Goal: Use online tool/utility: Utilize a website feature to perform a specific function

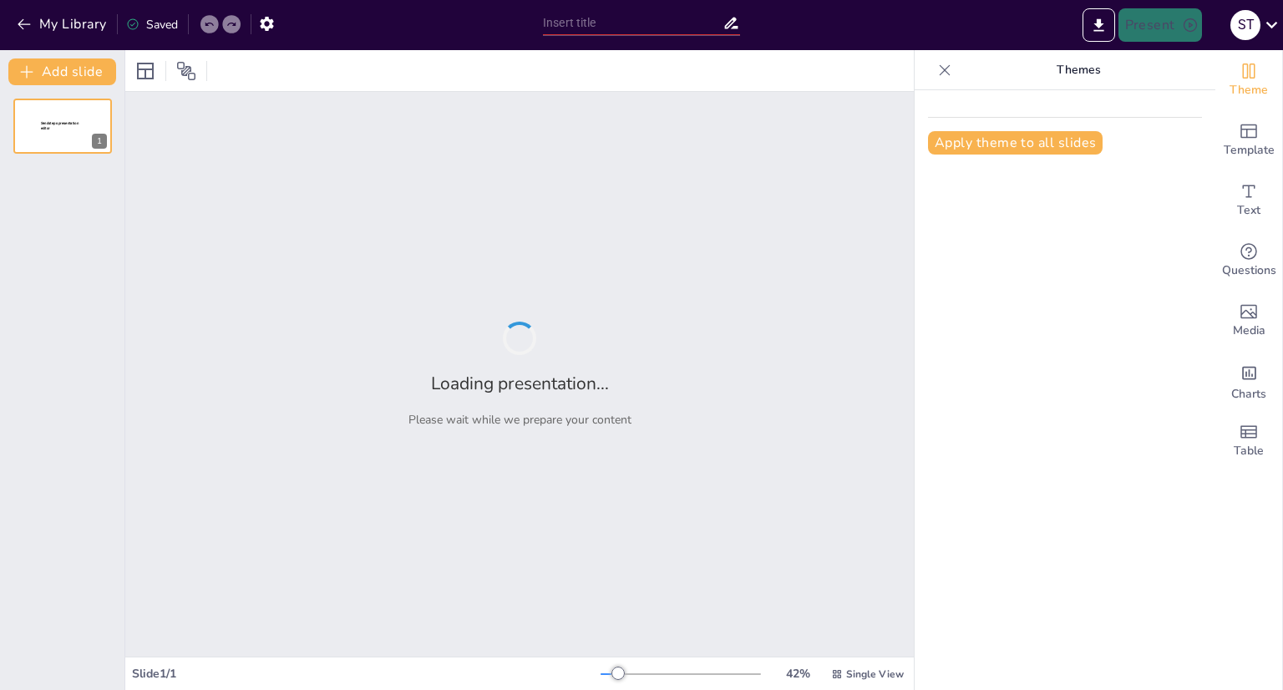
type input "Cronología de las Dictaduras Militares en [GEOGRAPHIC_DATA]: Líneas de Tiempo y…"
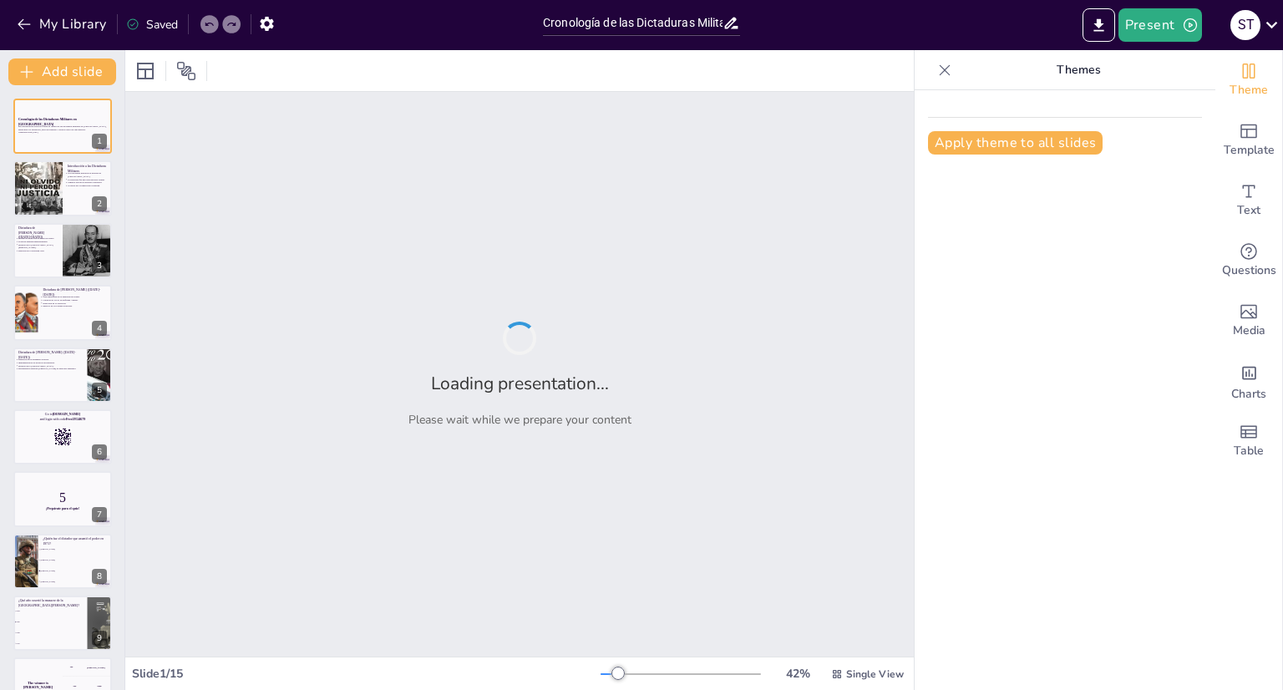
checkbox input "true"
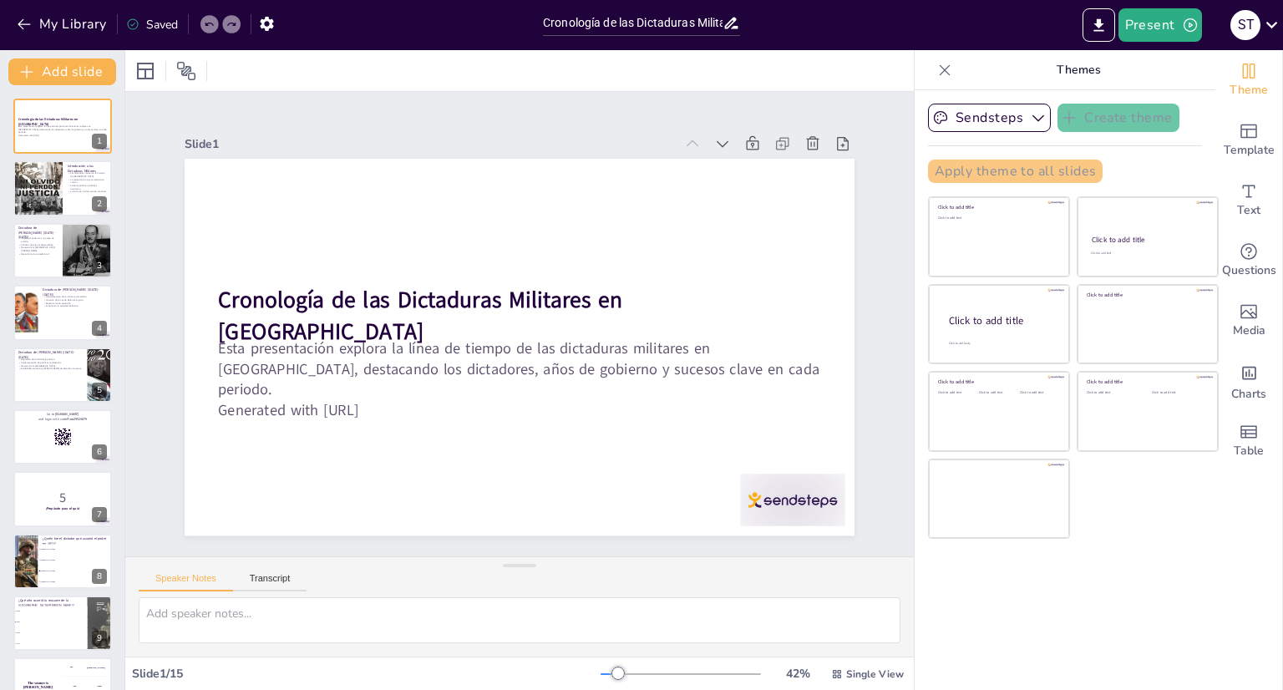
checkbox input "true"
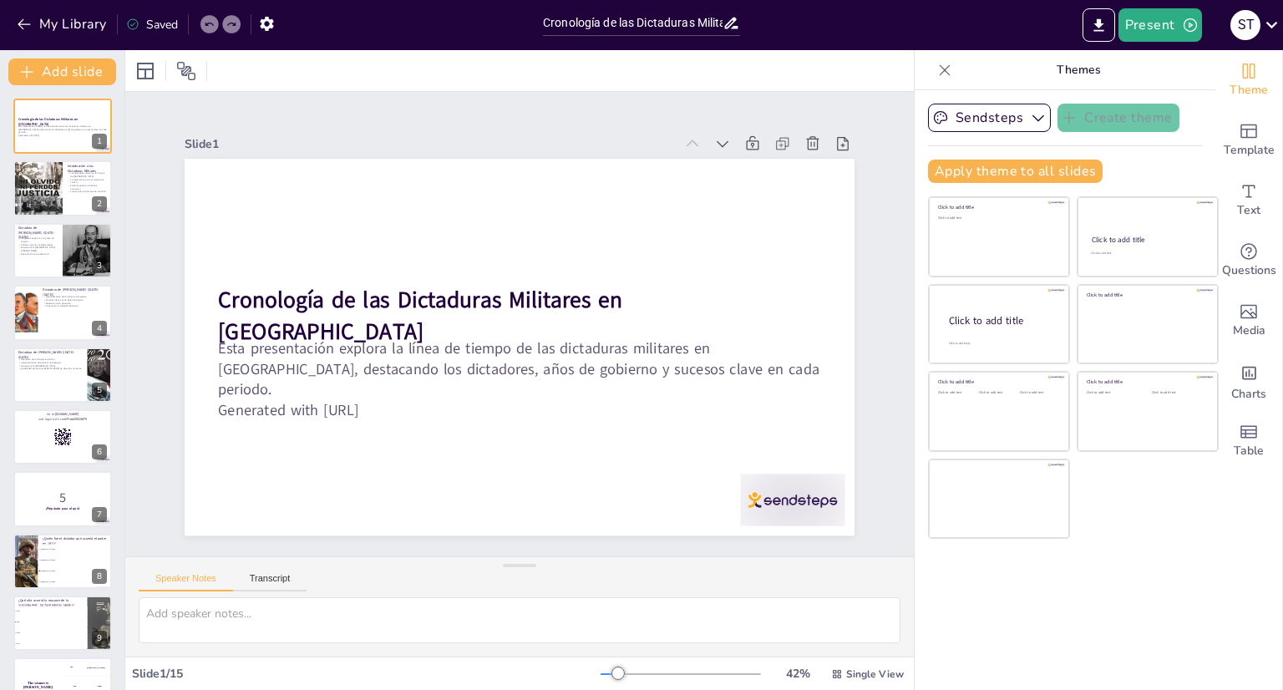
checkbox input "true"
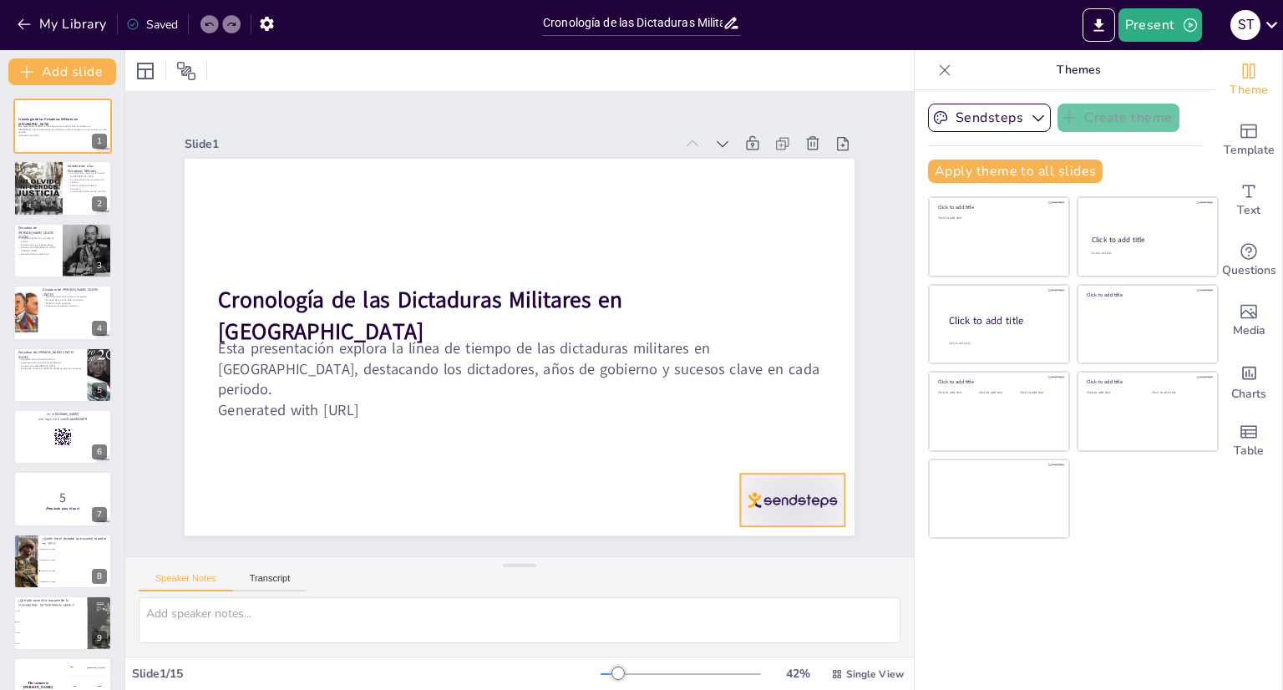
checkbox input "true"
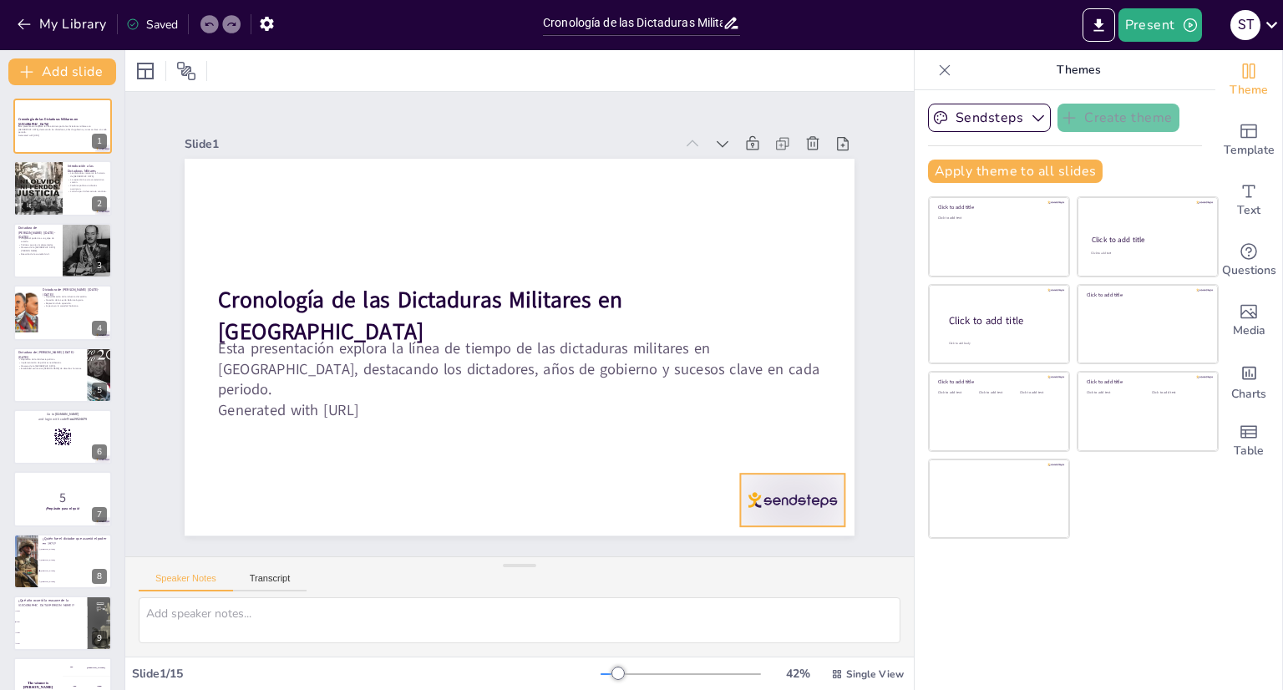
checkbox input "true"
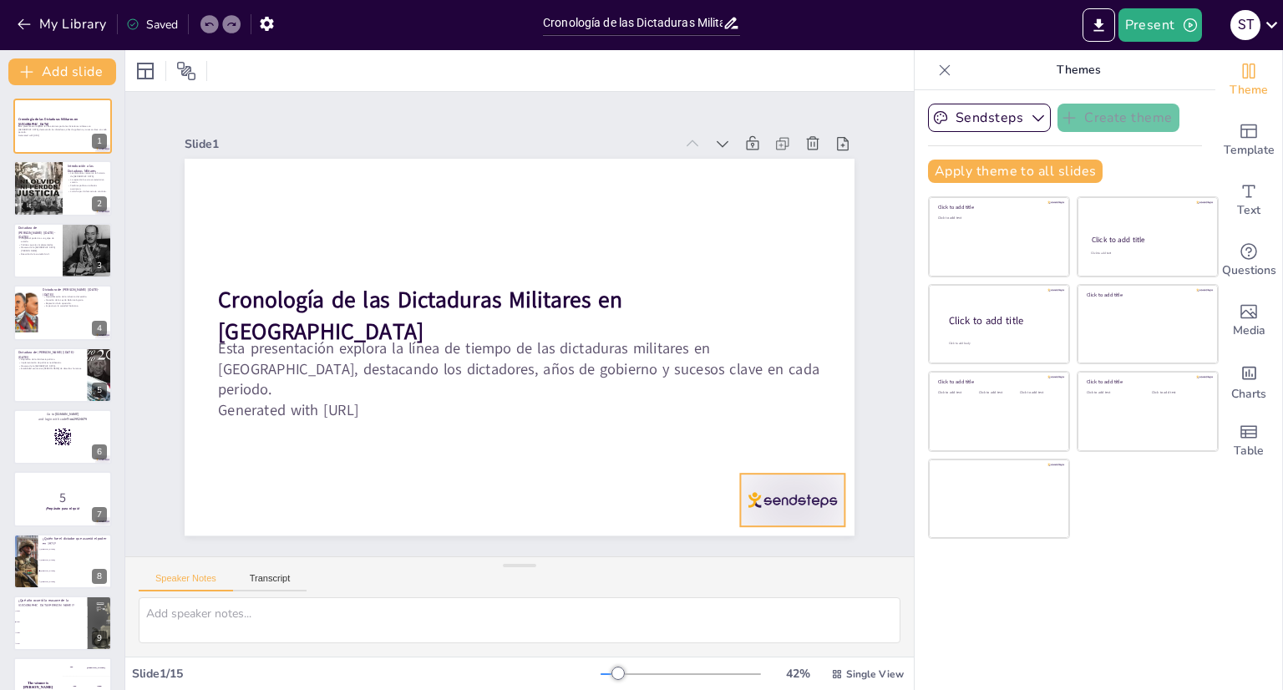
checkbox input "true"
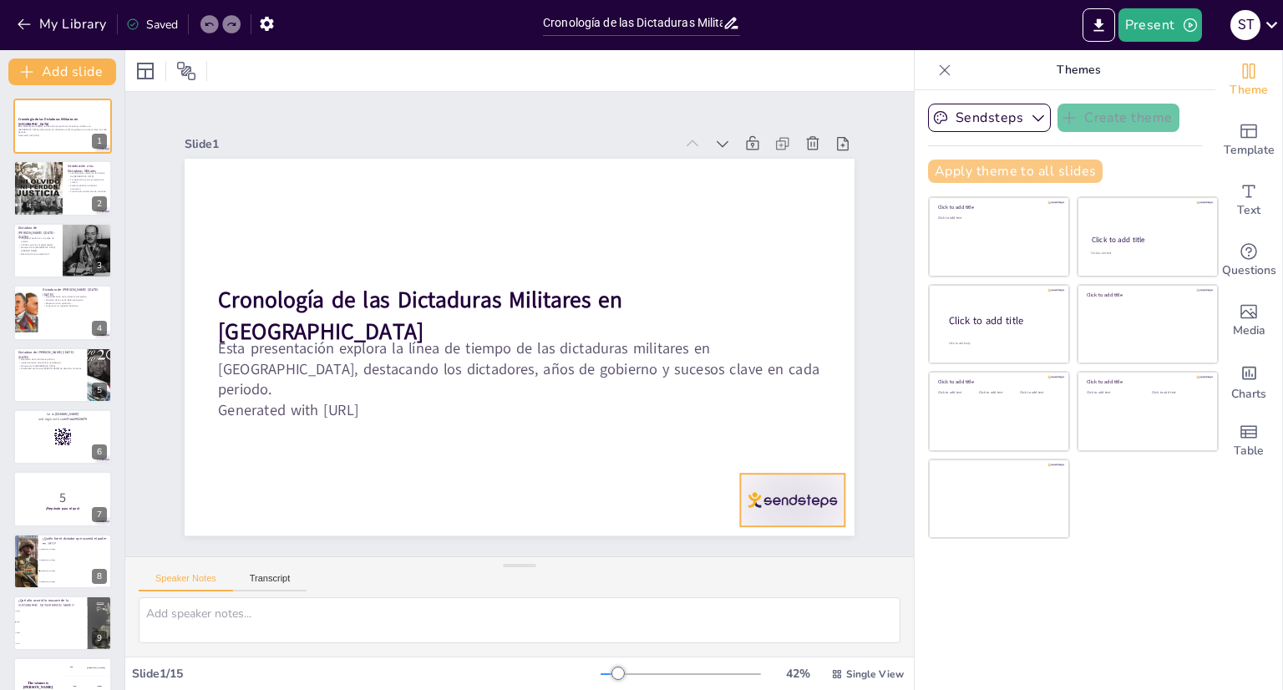
checkbox input "true"
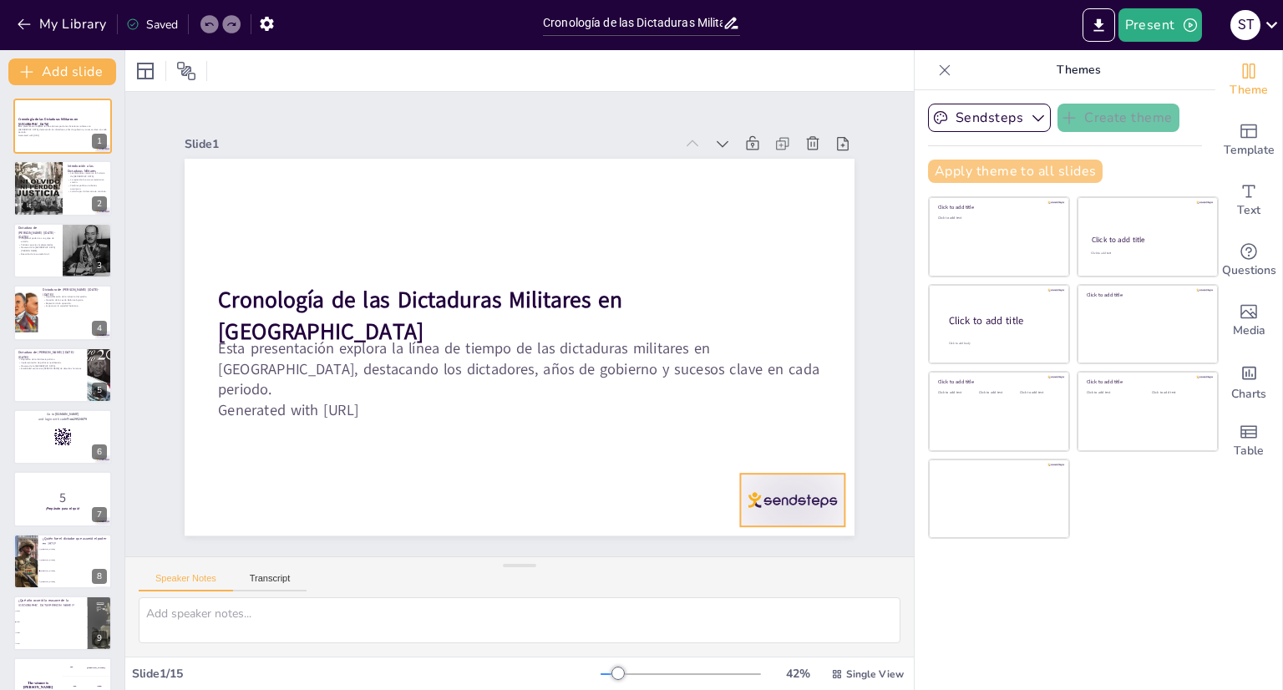
checkbox input "true"
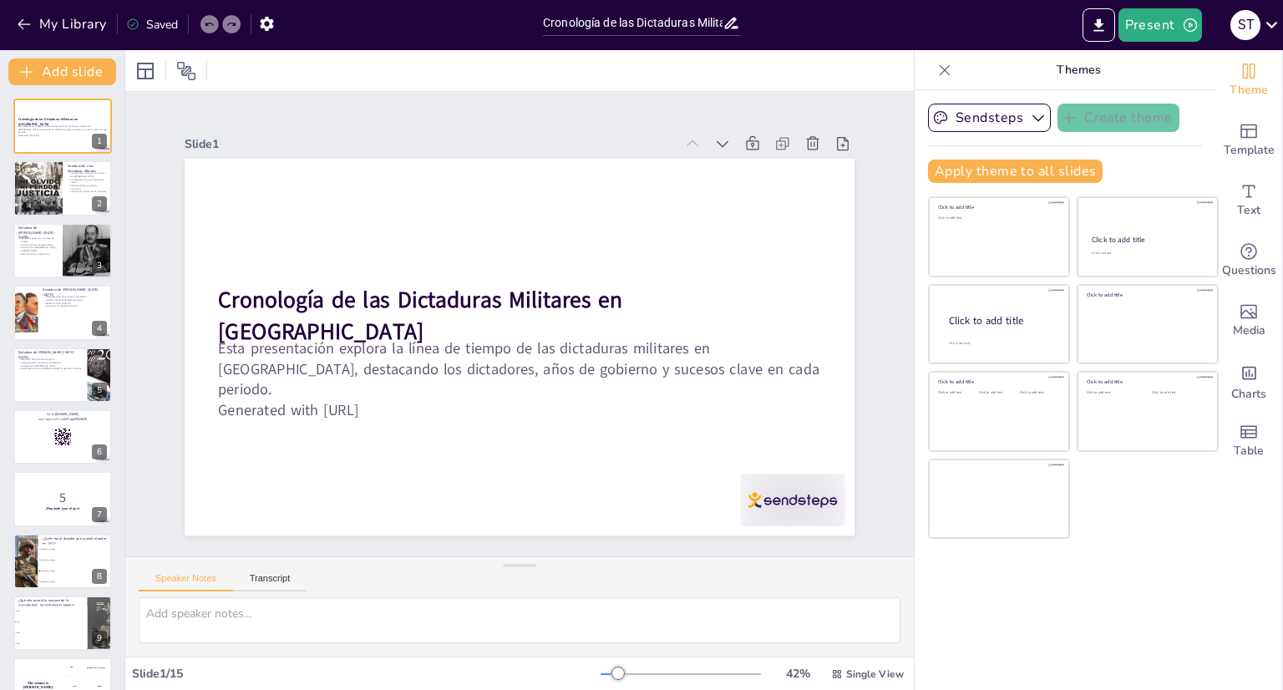
checkbox input "true"
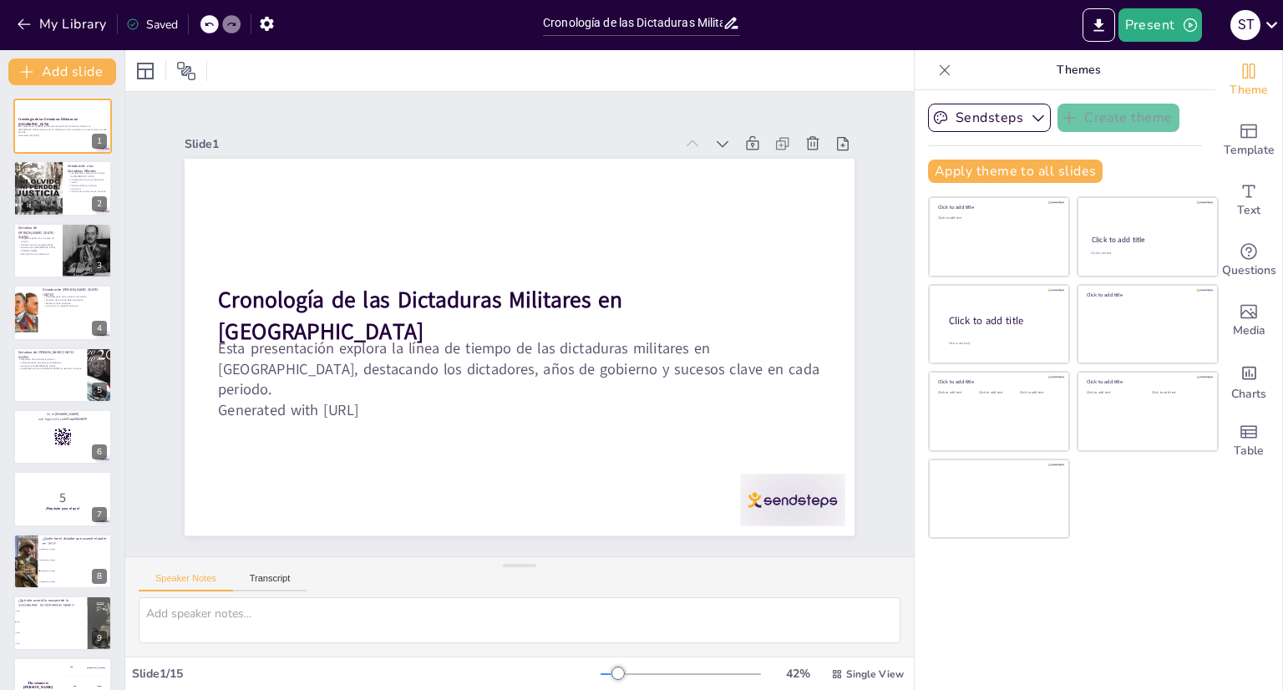
checkbox input "true"
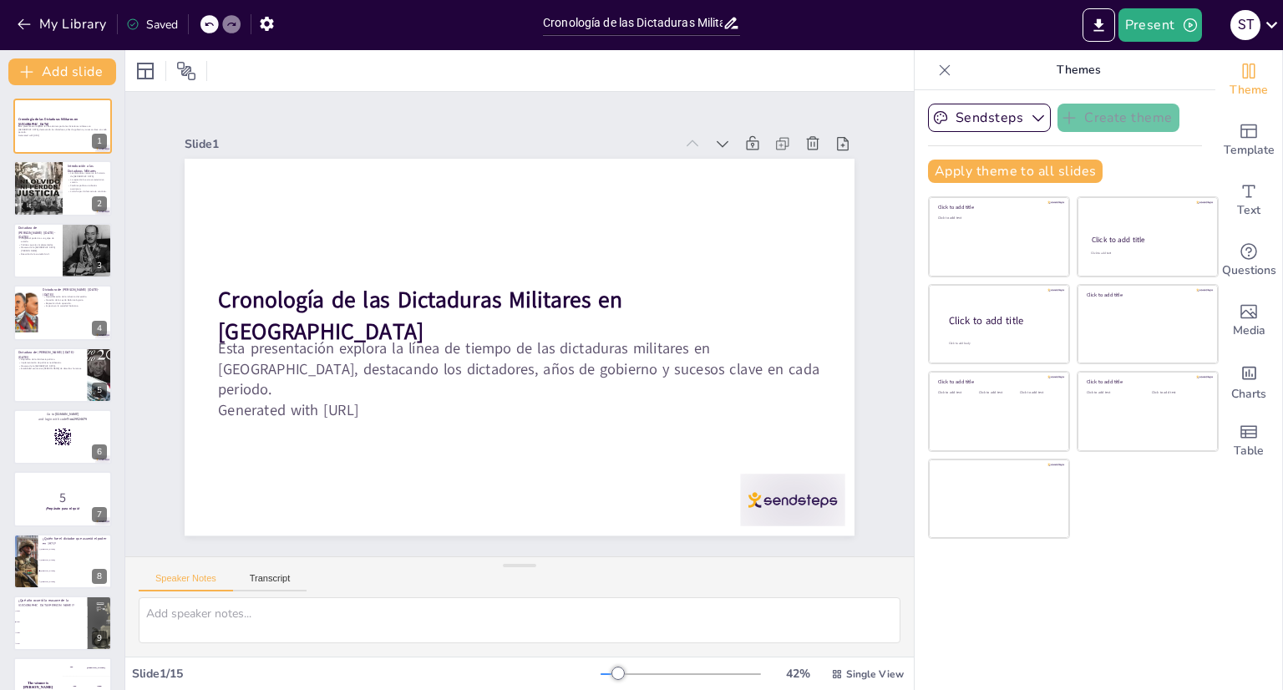
checkbox input "true"
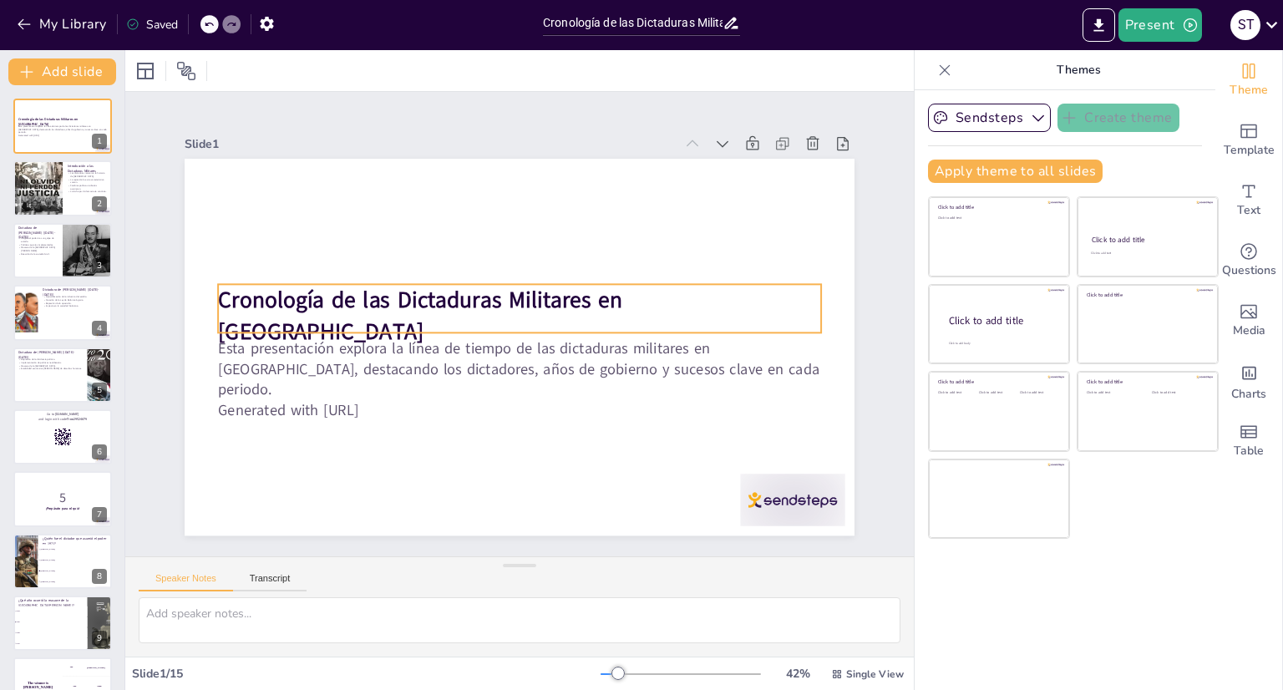
checkbox input "true"
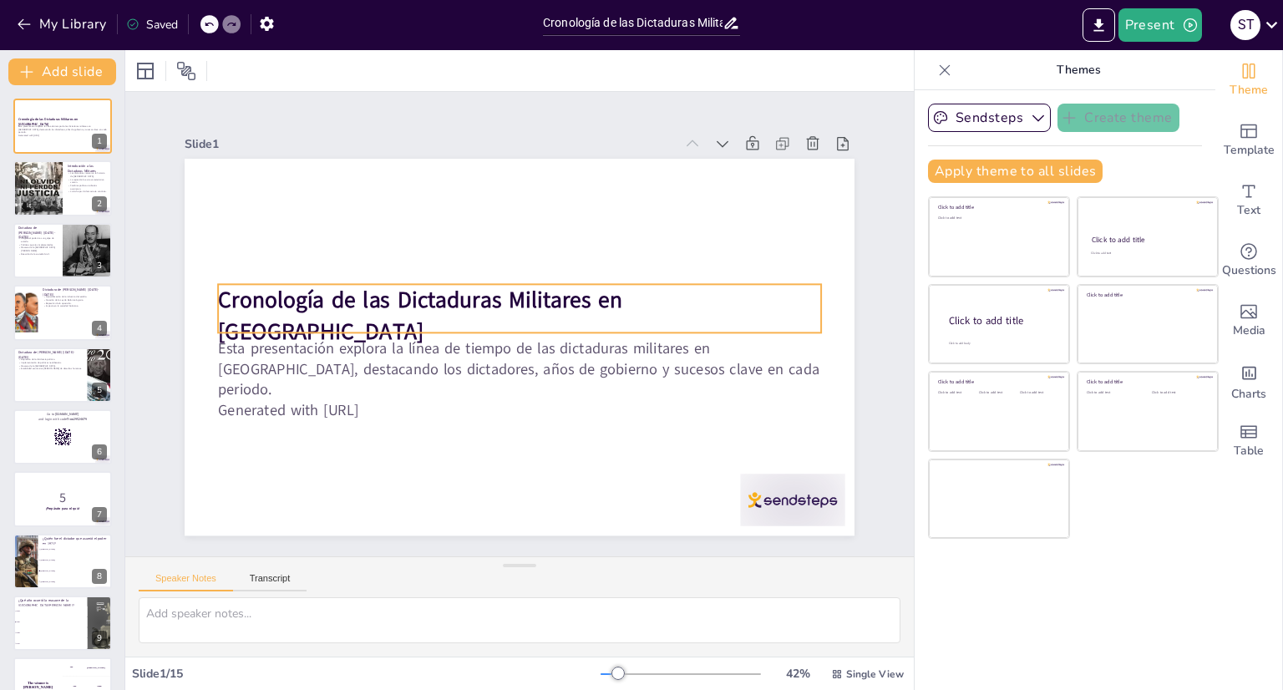
checkbox input "true"
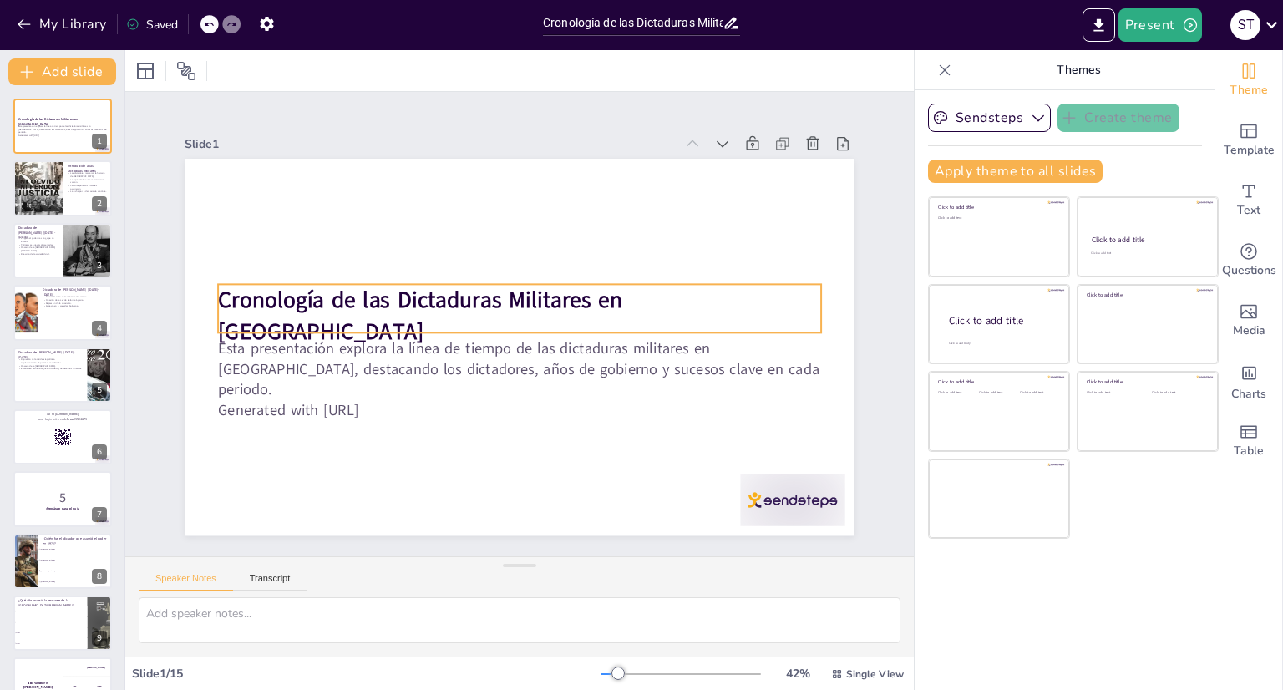
checkbox input "true"
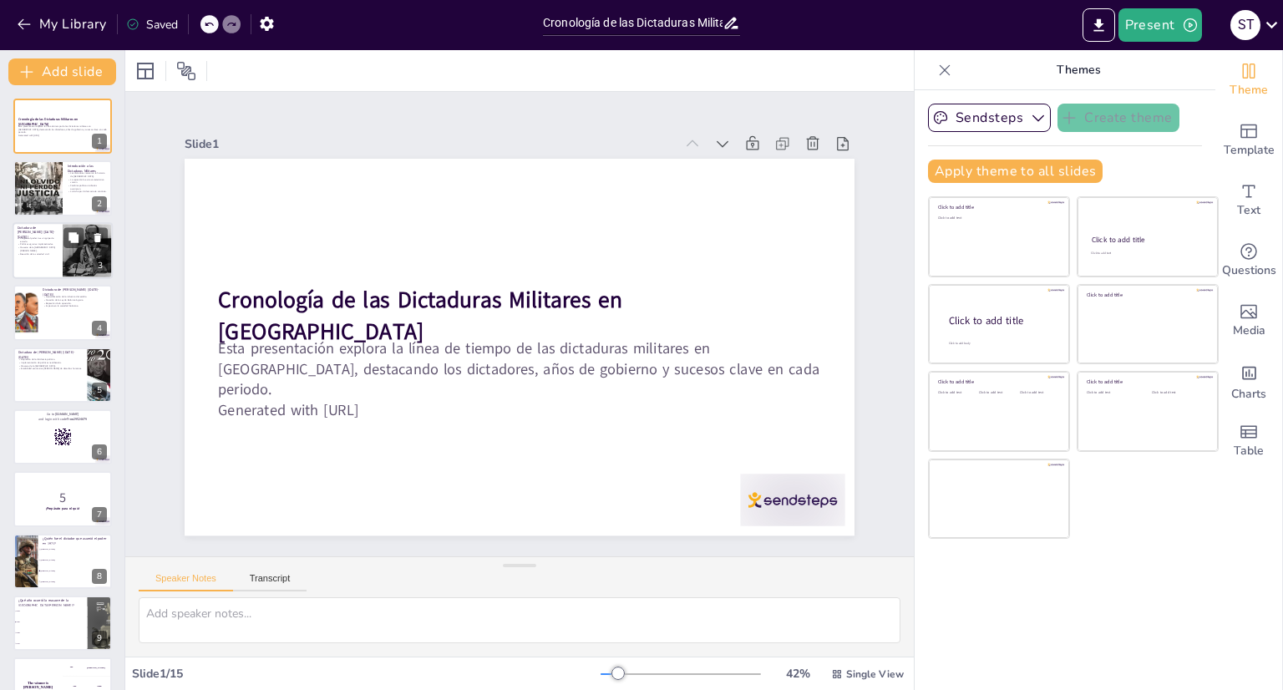
checkbox input "true"
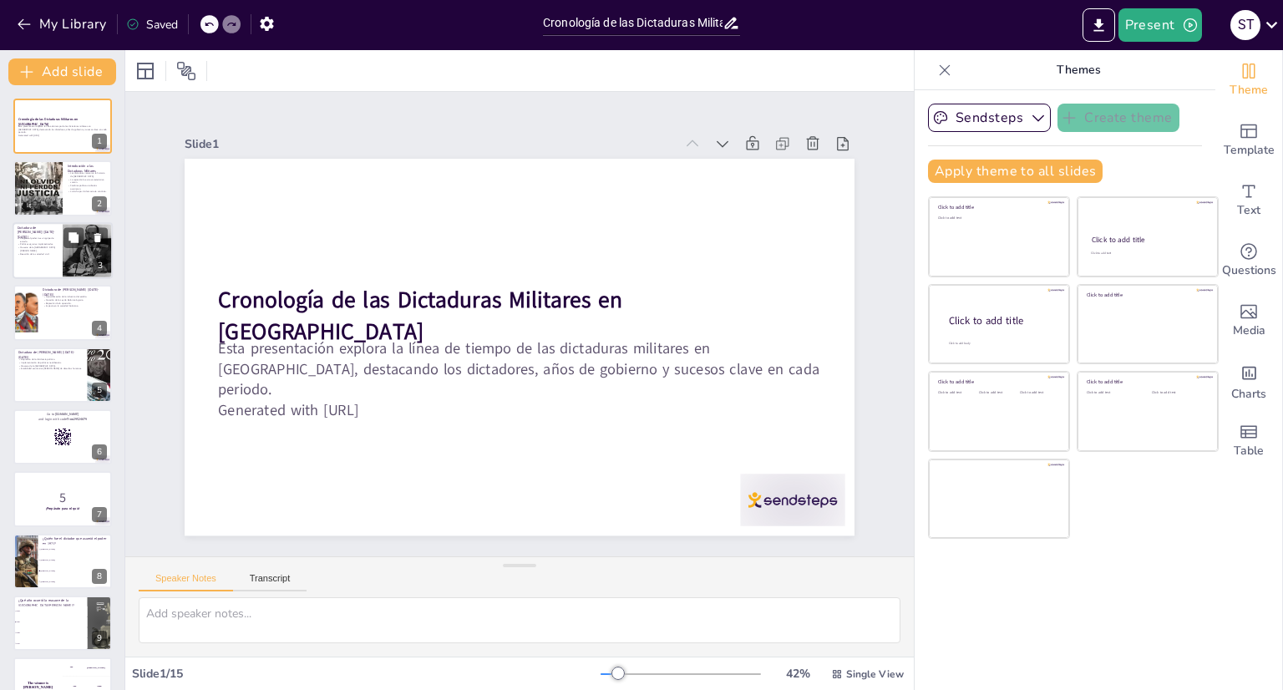
checkbox input "true"
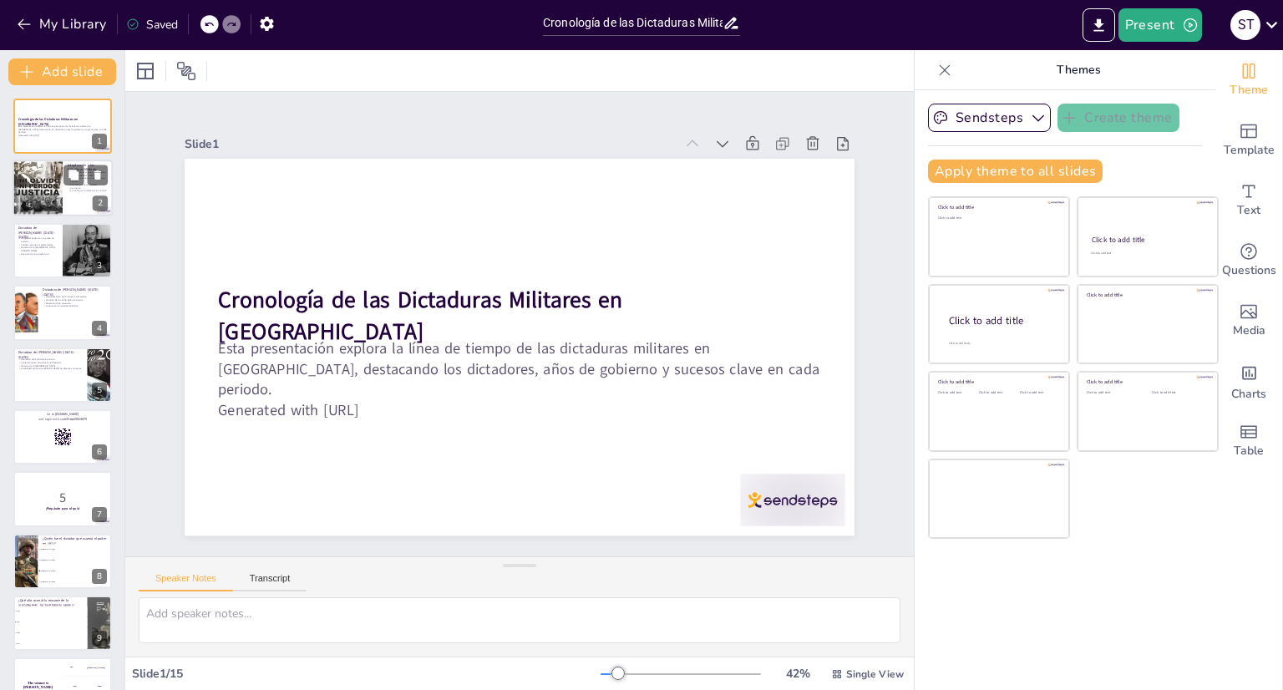
checkbox input "true"
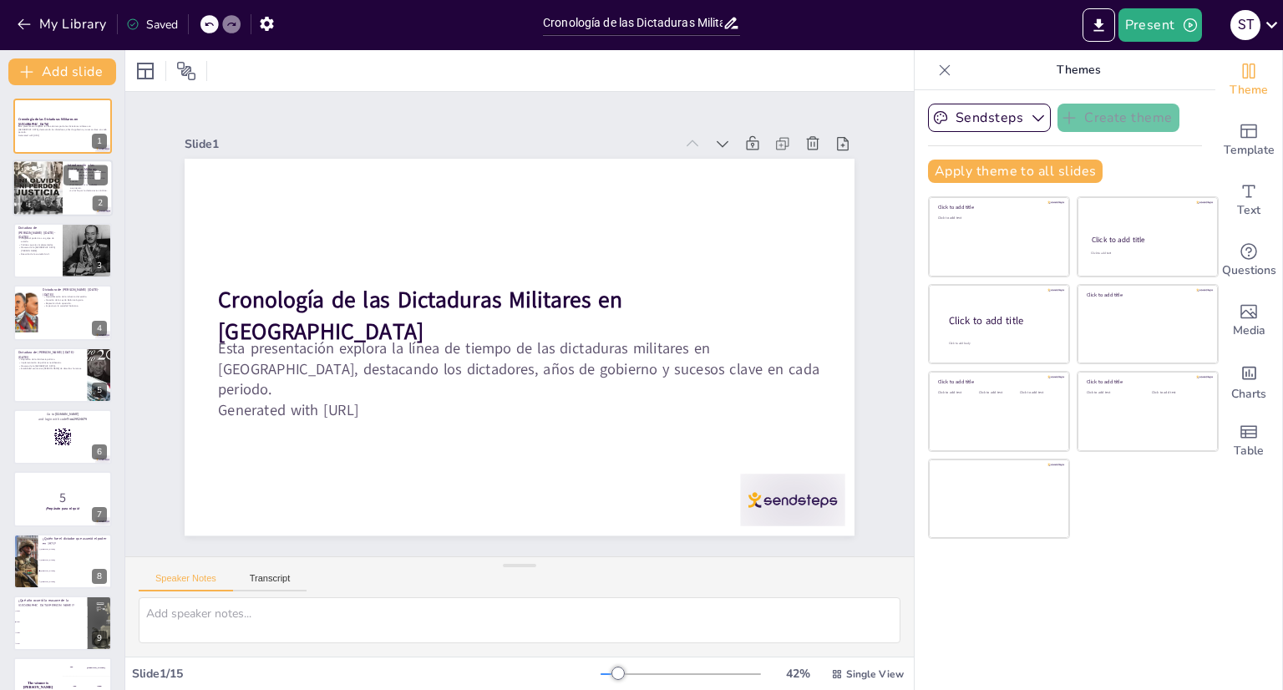
checkbox input "true"
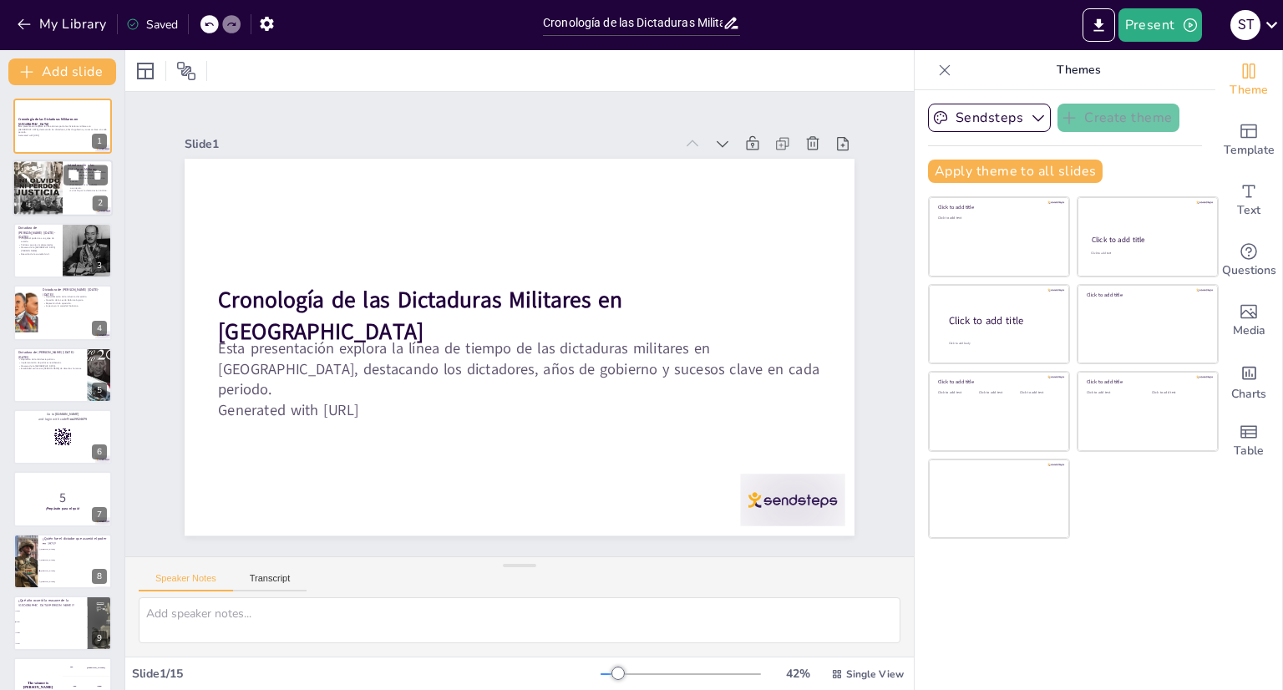
checkbox input "true"
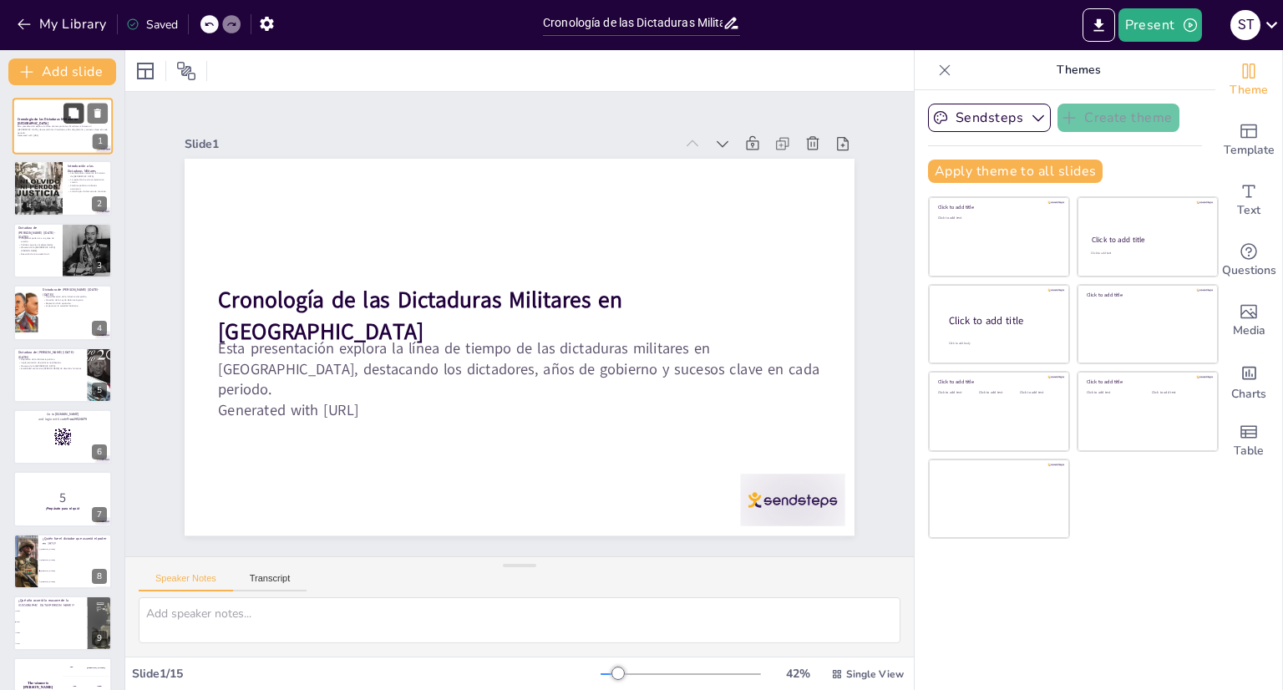
checkbox input "true"
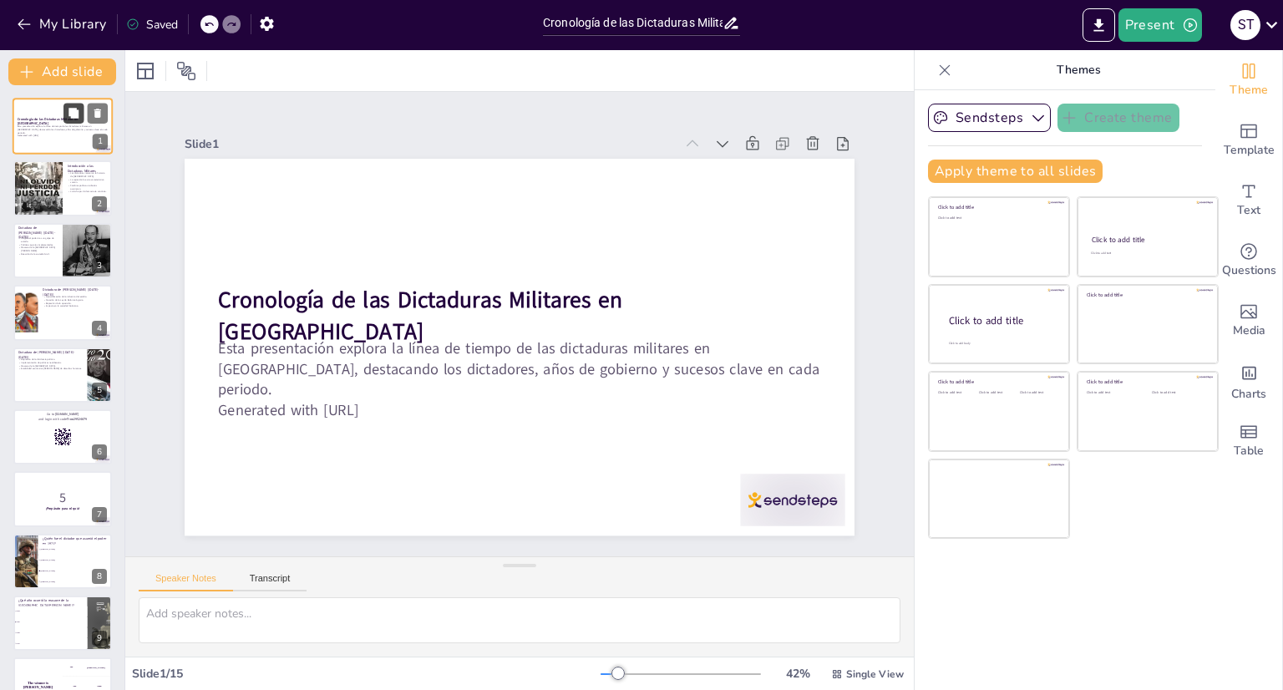
checkbox input "true"
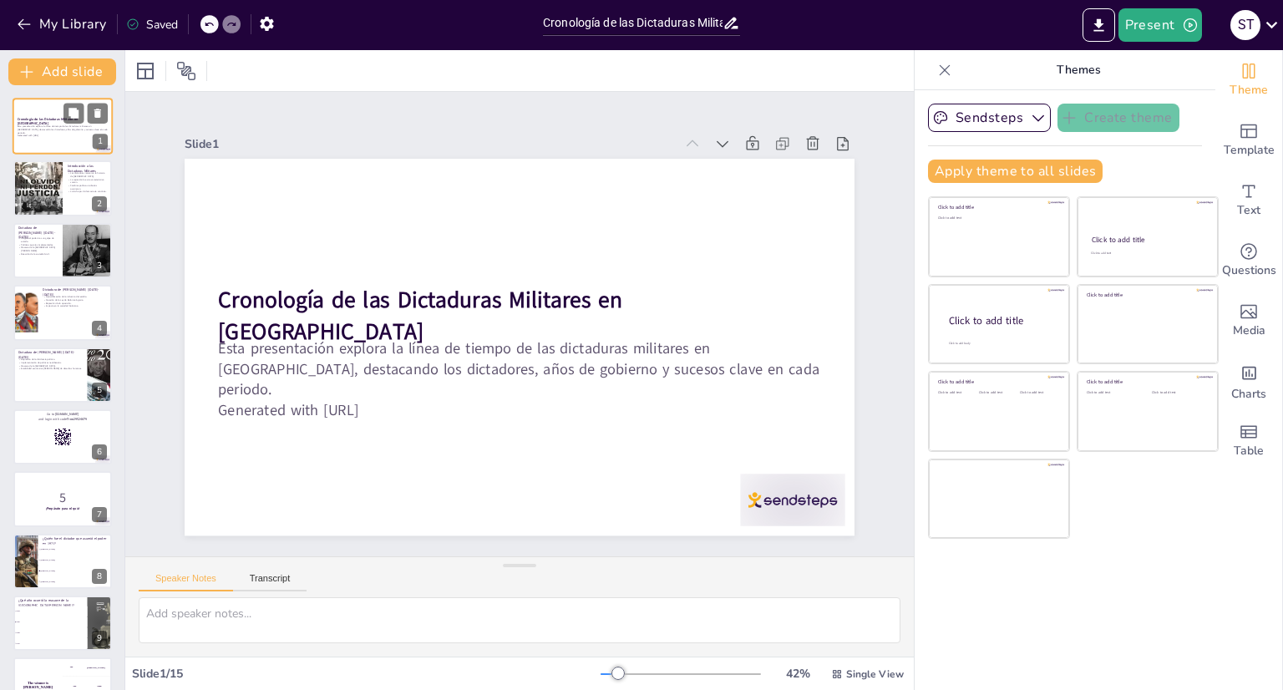
checkbox input "true"
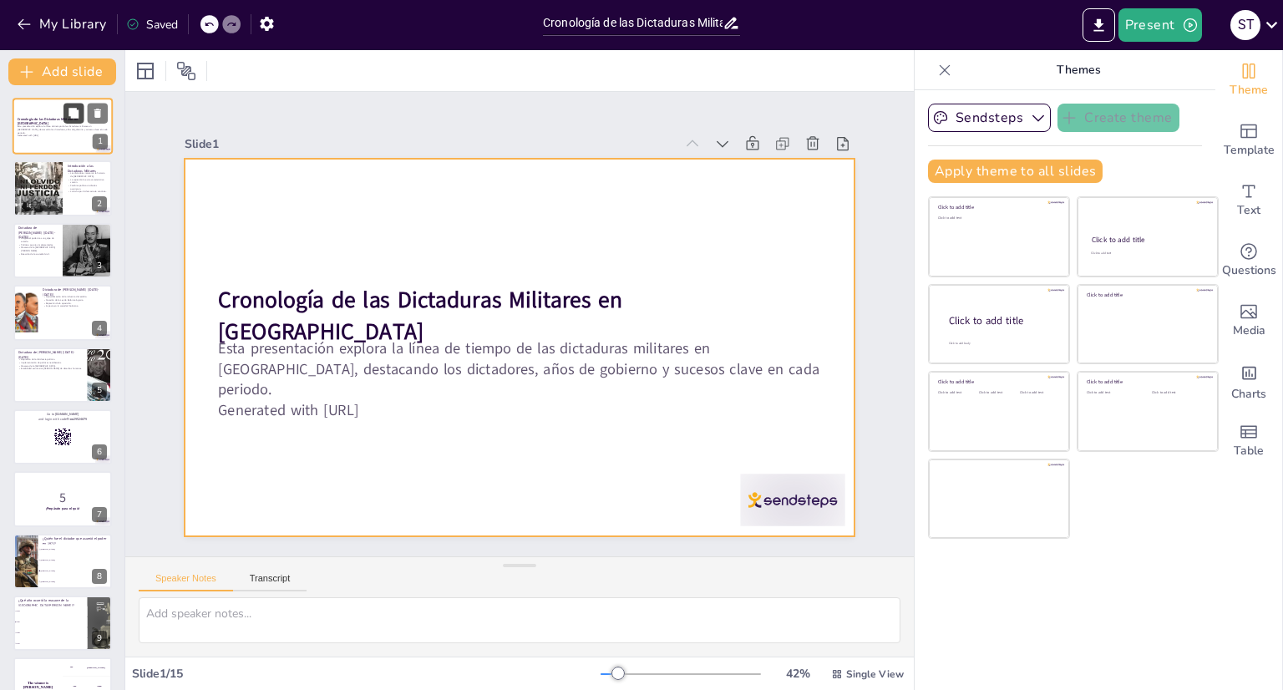
checkbox input "true"
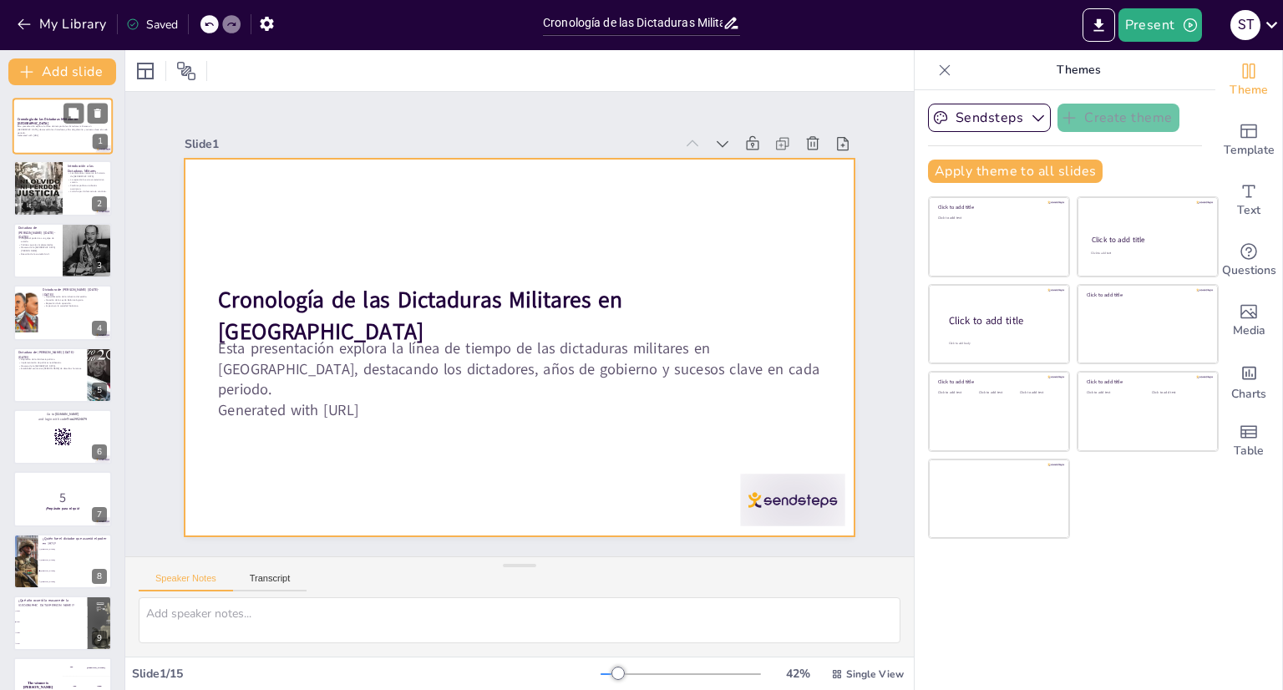
checkbox input "true"
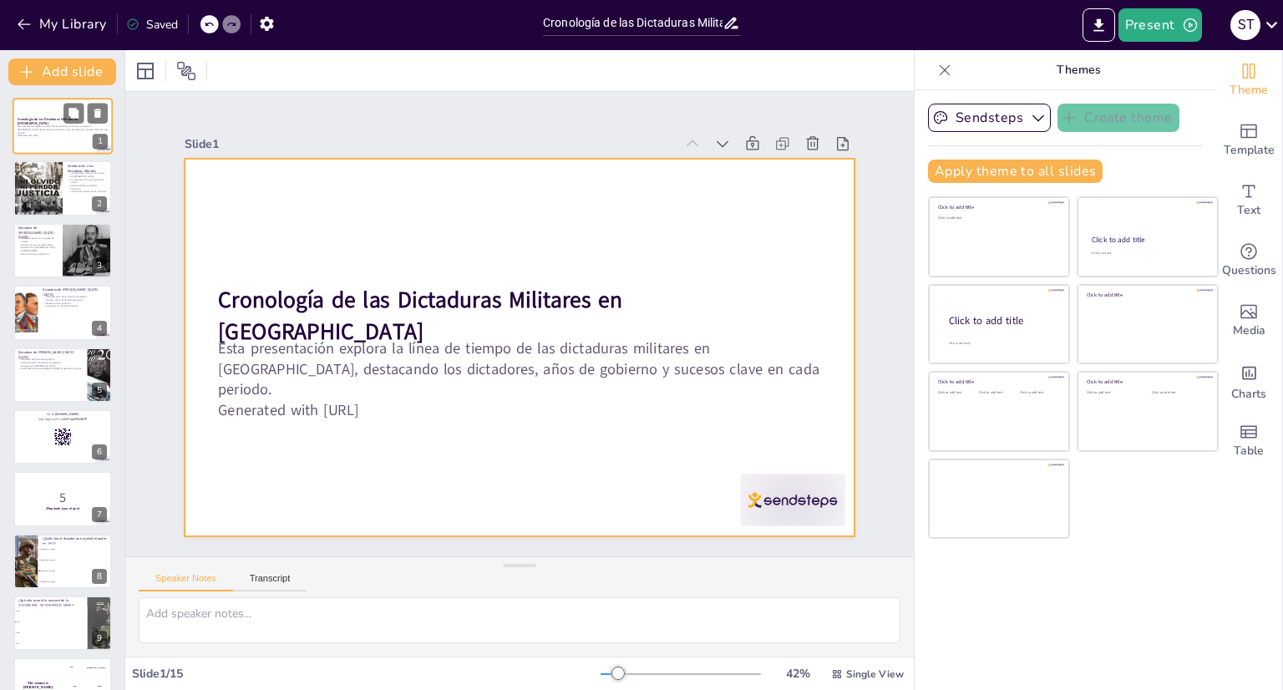
checkbox input "true"
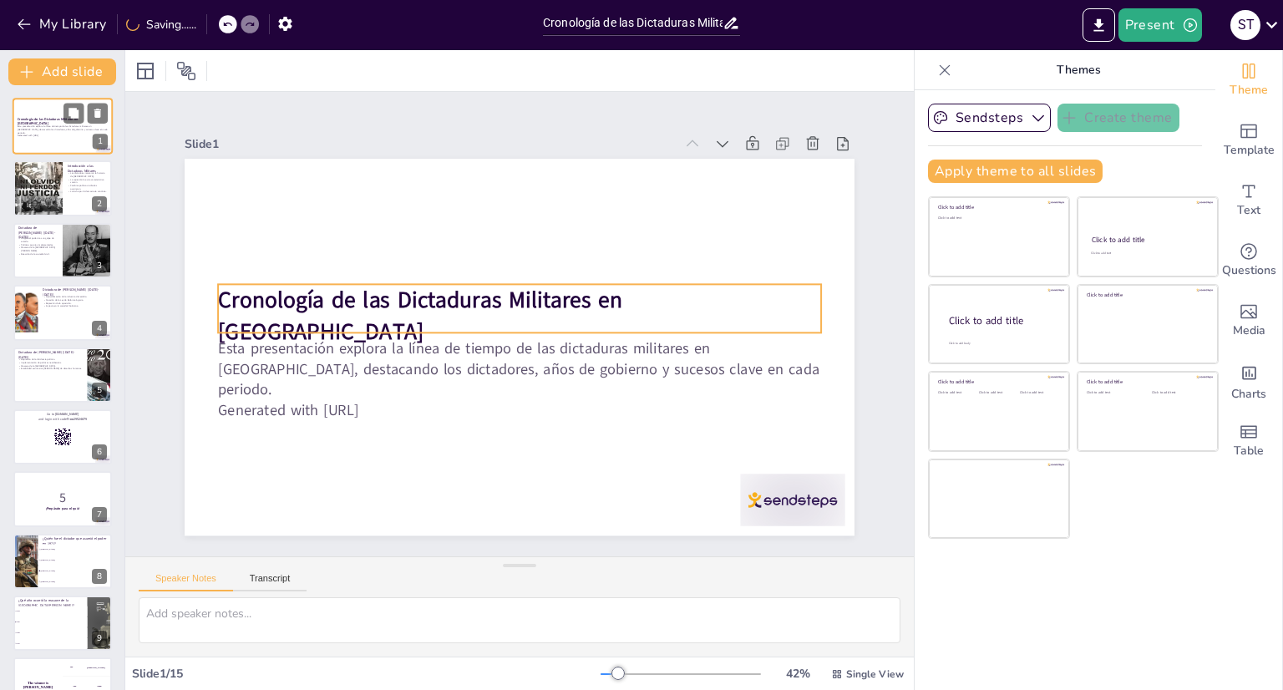
click at [53, 117] on strong "Cronología de las Dictaduras Militares en [GEOGRAPHIC_DATA]" at bounding box center [48, 121] width 61 height 9
checkbox input "true"
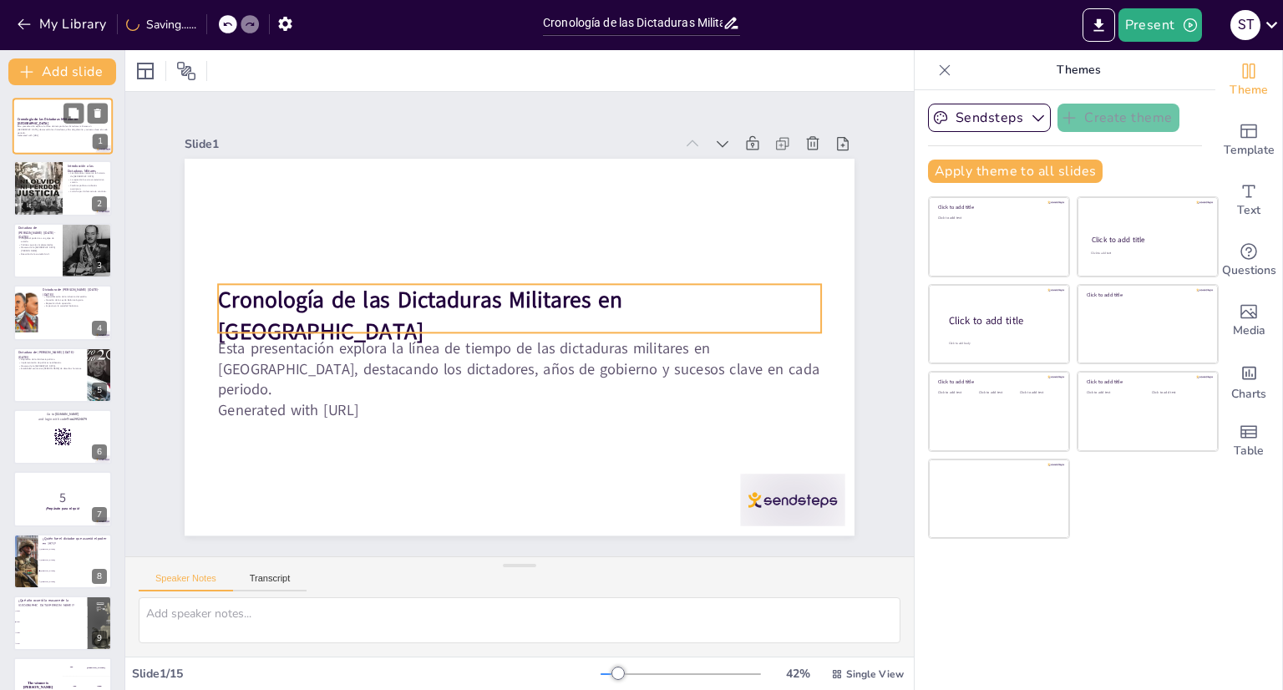
checkbox input "true"
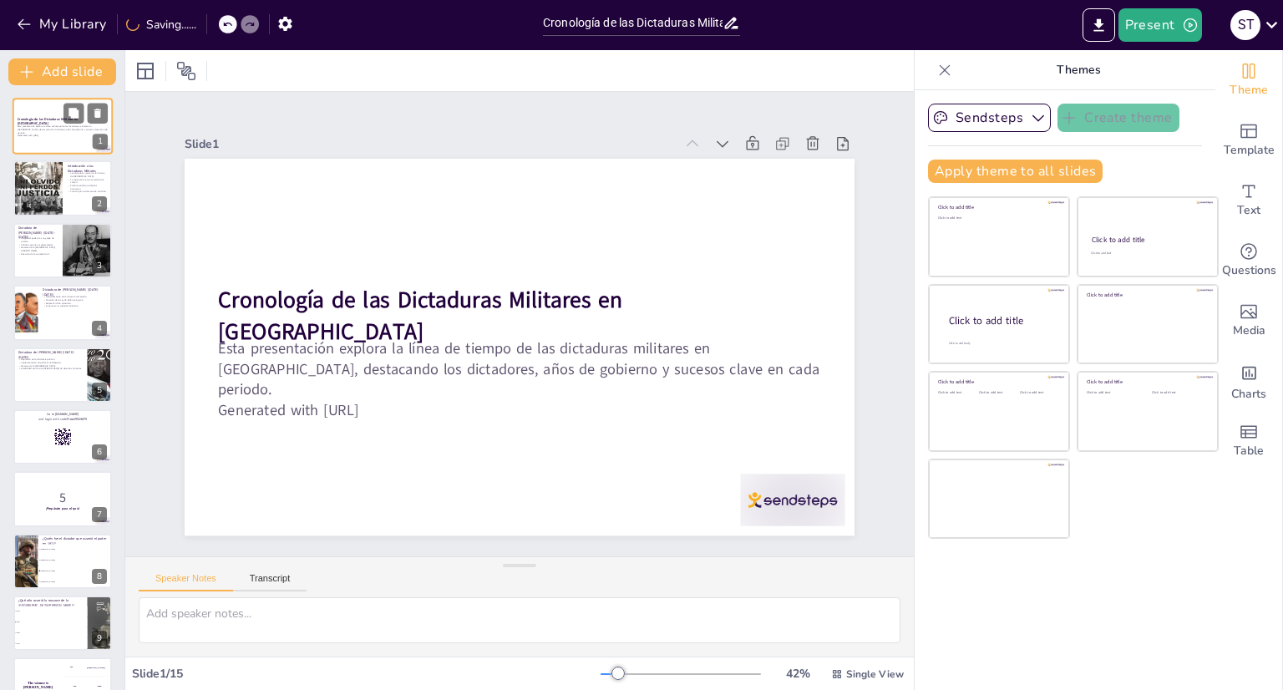
checkbox input "true"
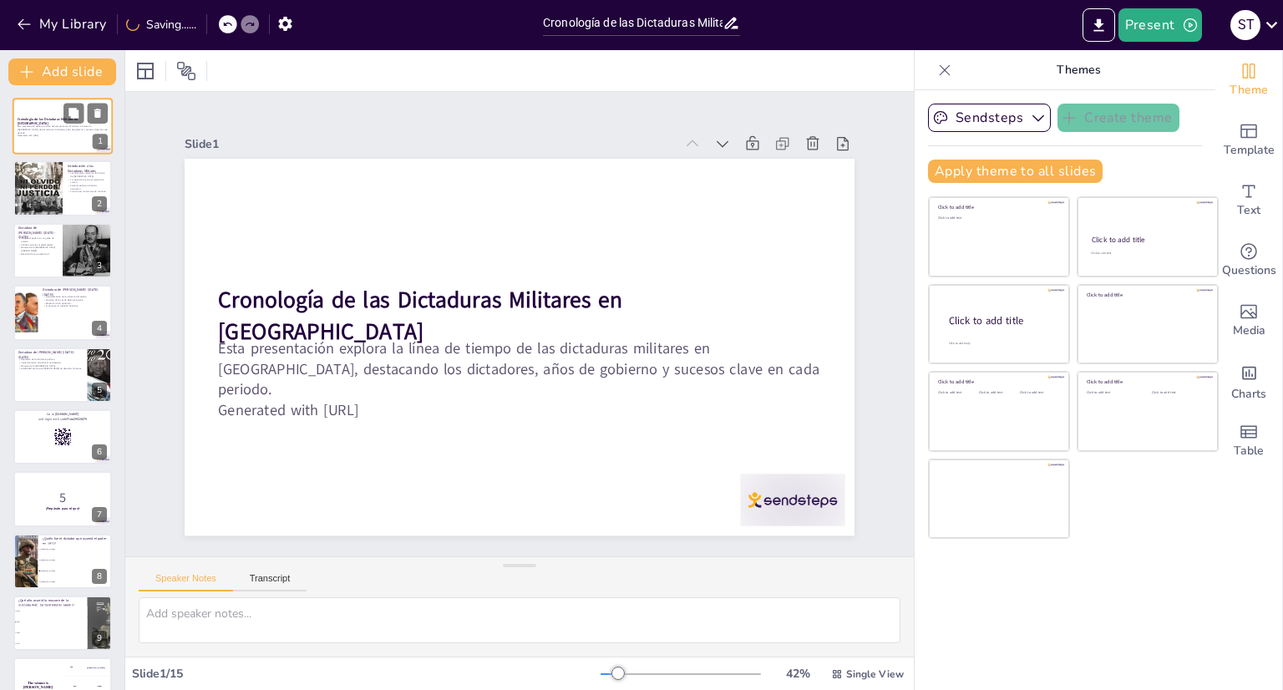
checkbox input "true"
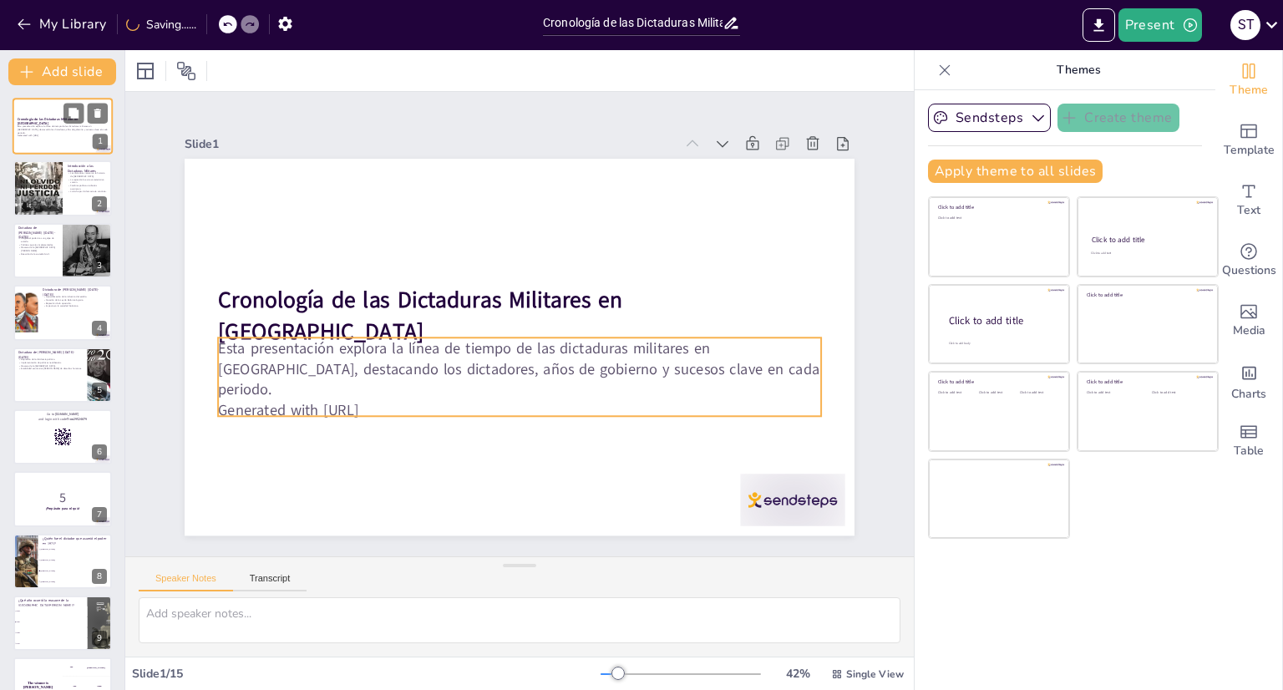
checkbox input "true"
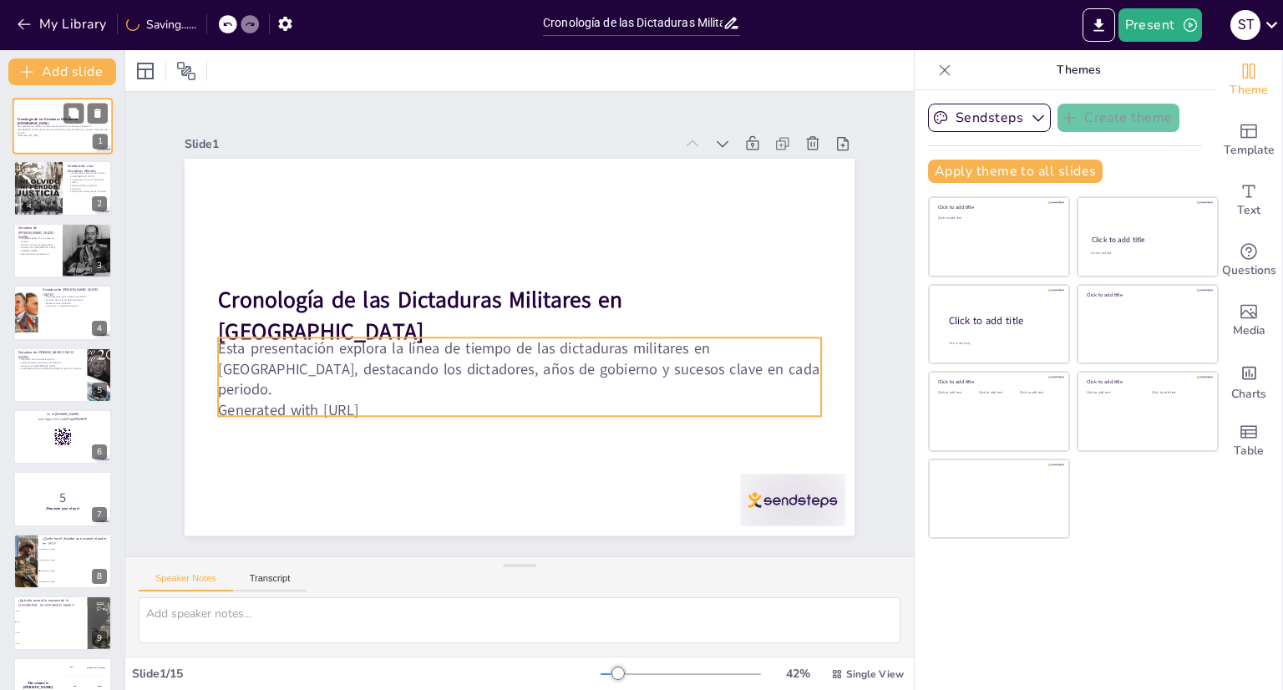
checkbox input "true"
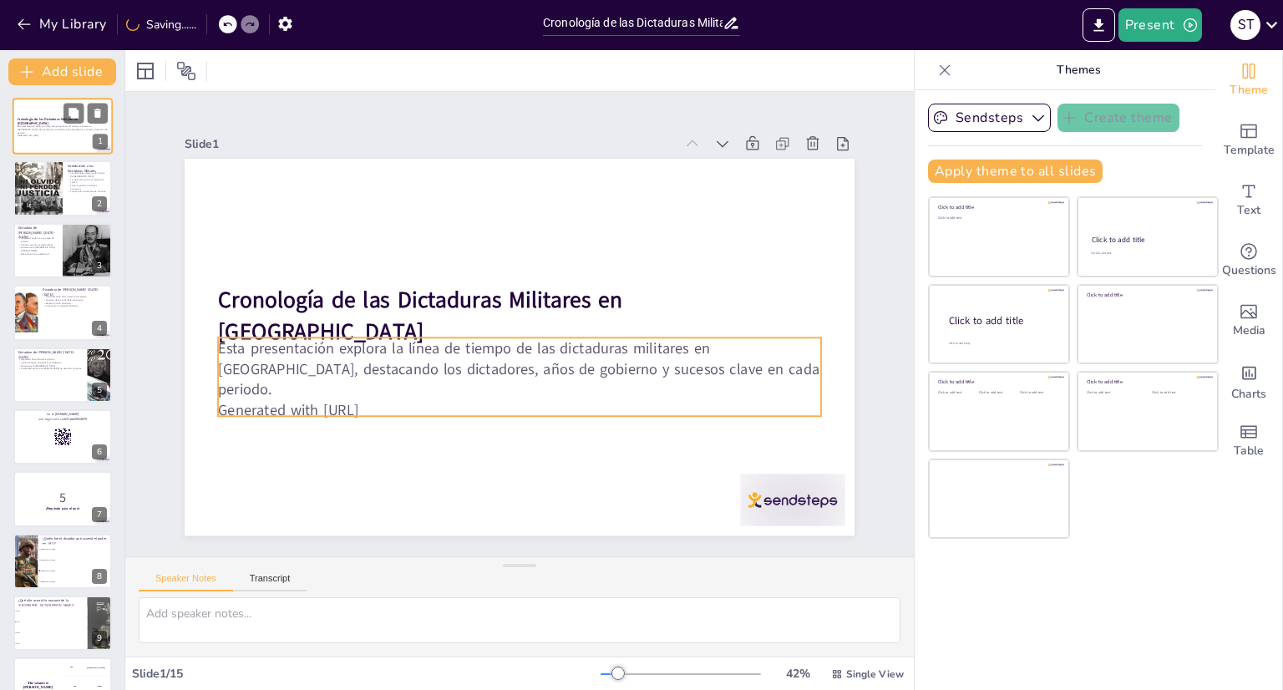
checkbox input "true"
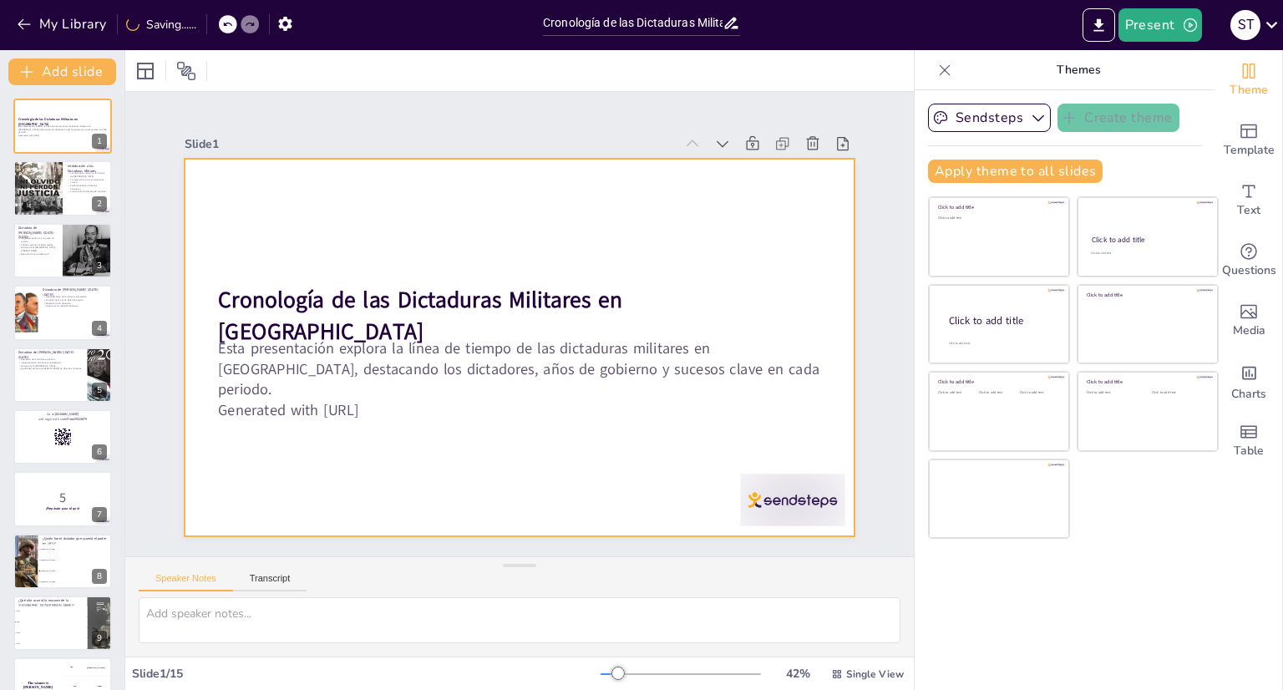
checkbox input "true"
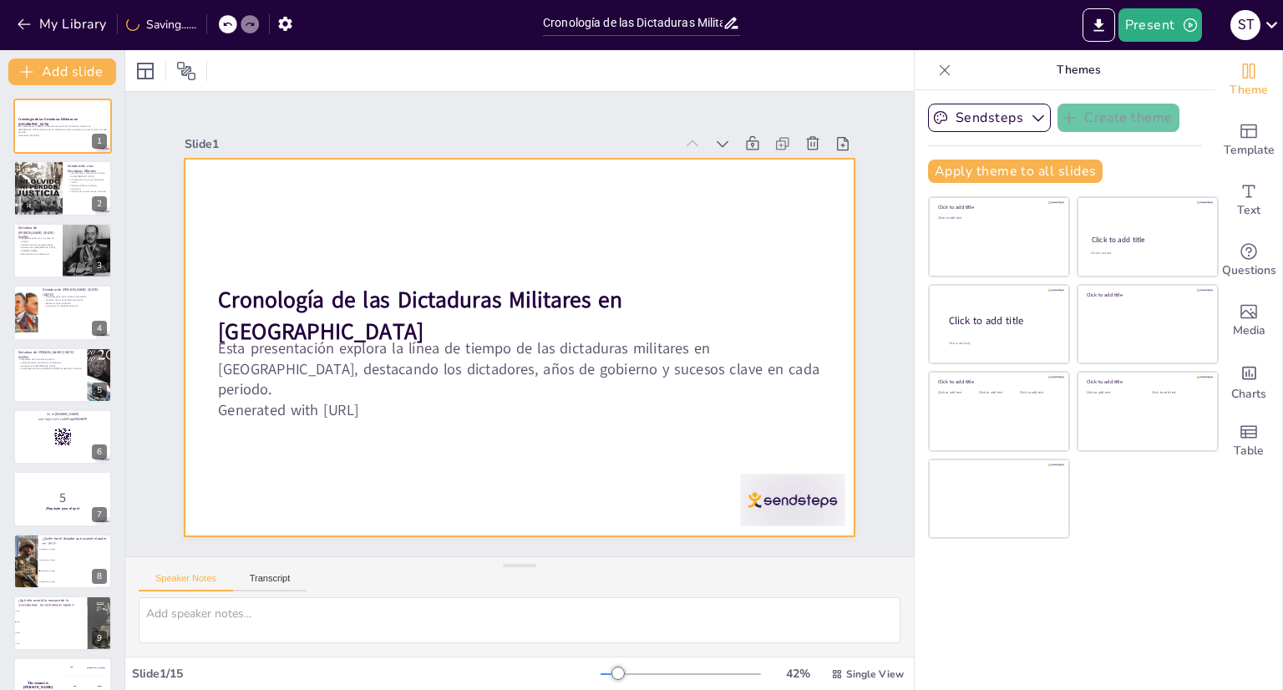
checkbox input "true"
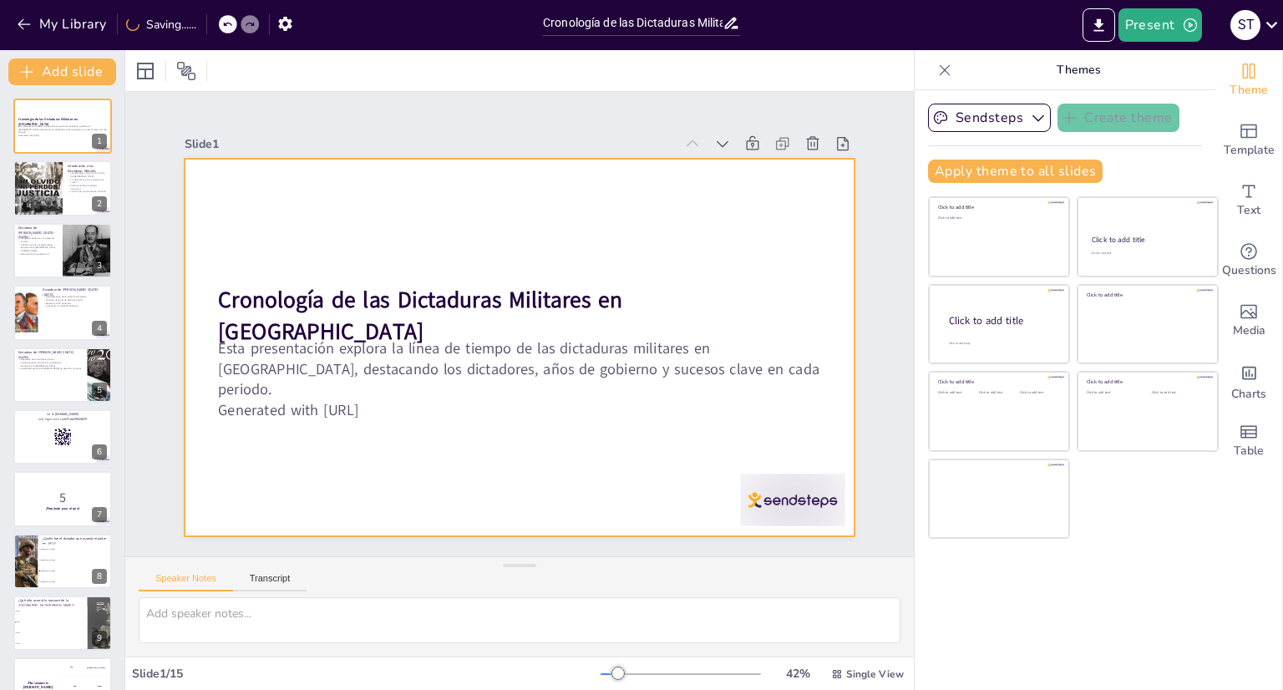
checkbox input "true"
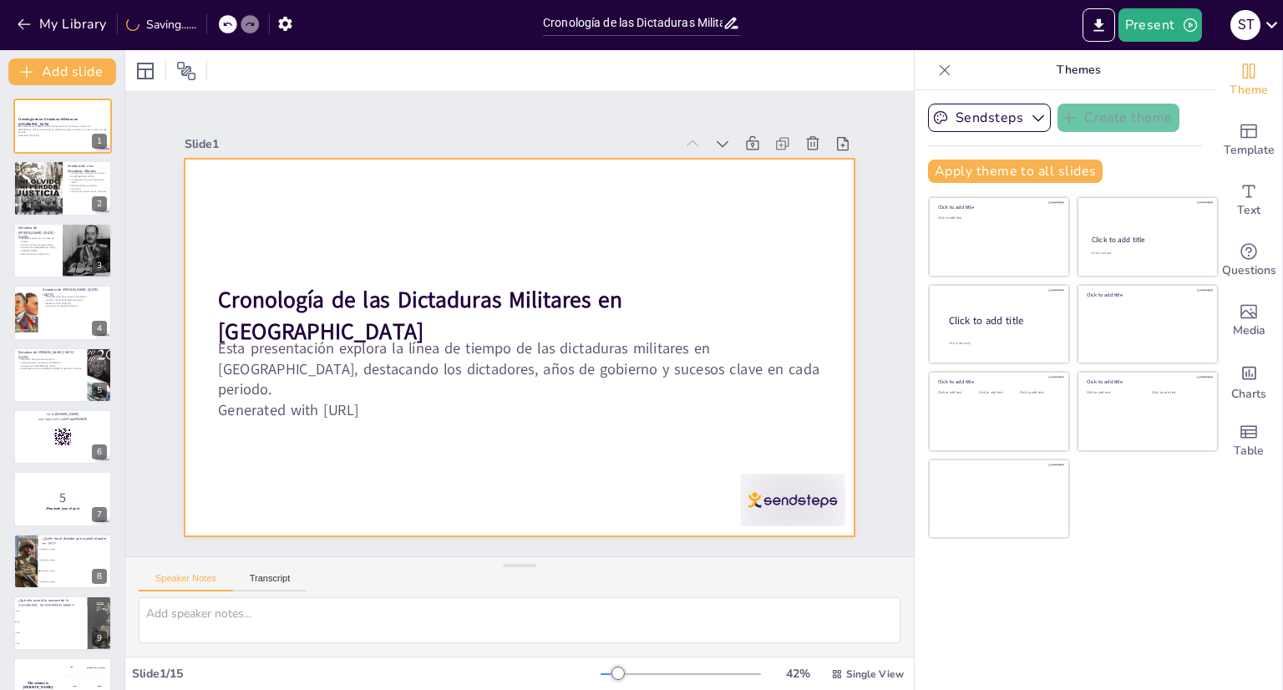
checkbox input "true"
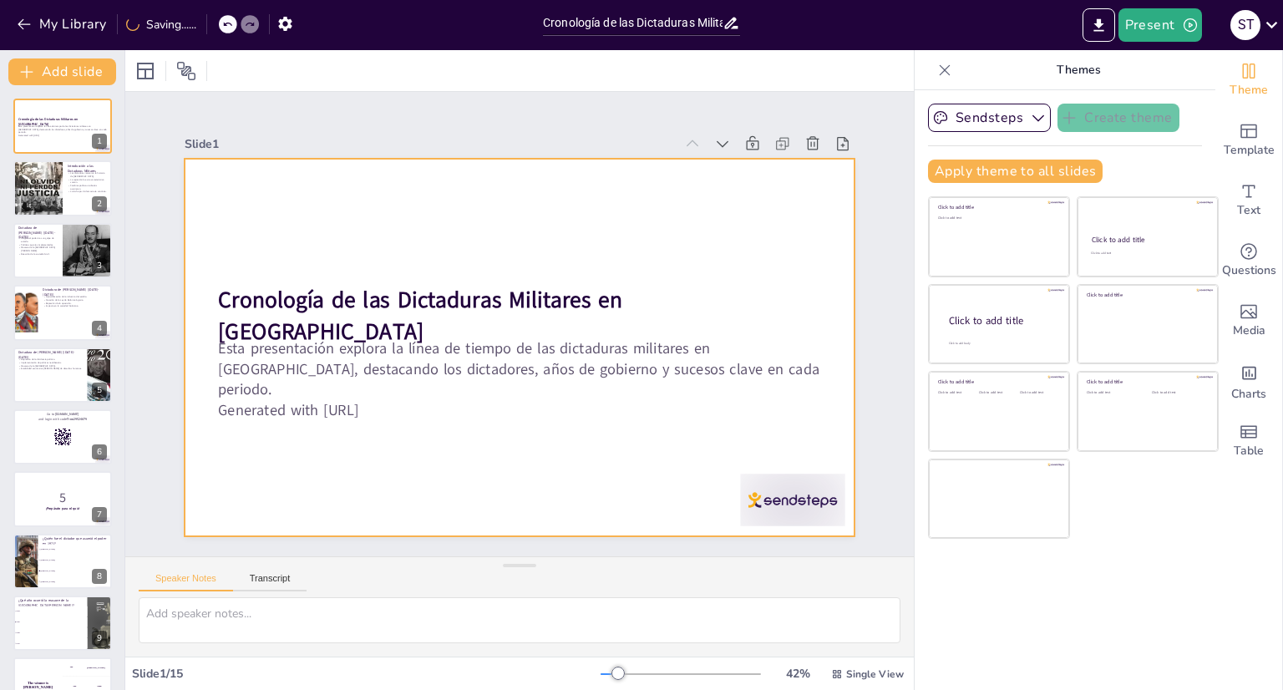
checkbox input "true"
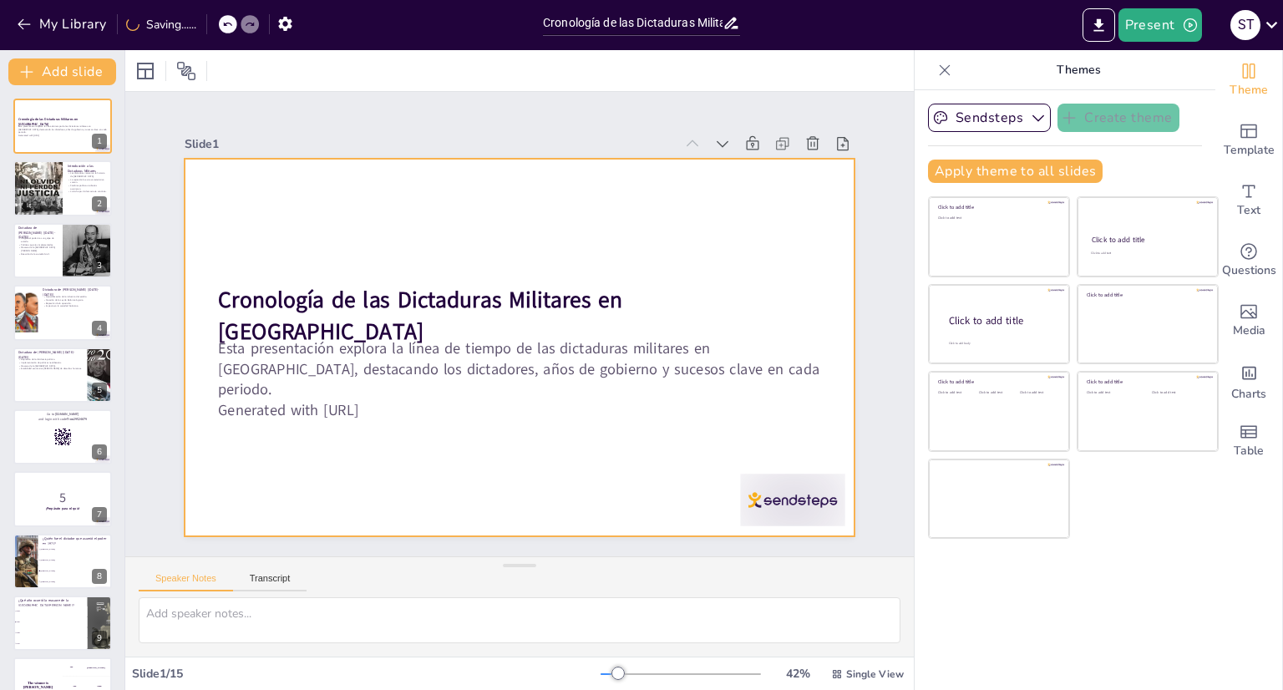
checkbox input "true"
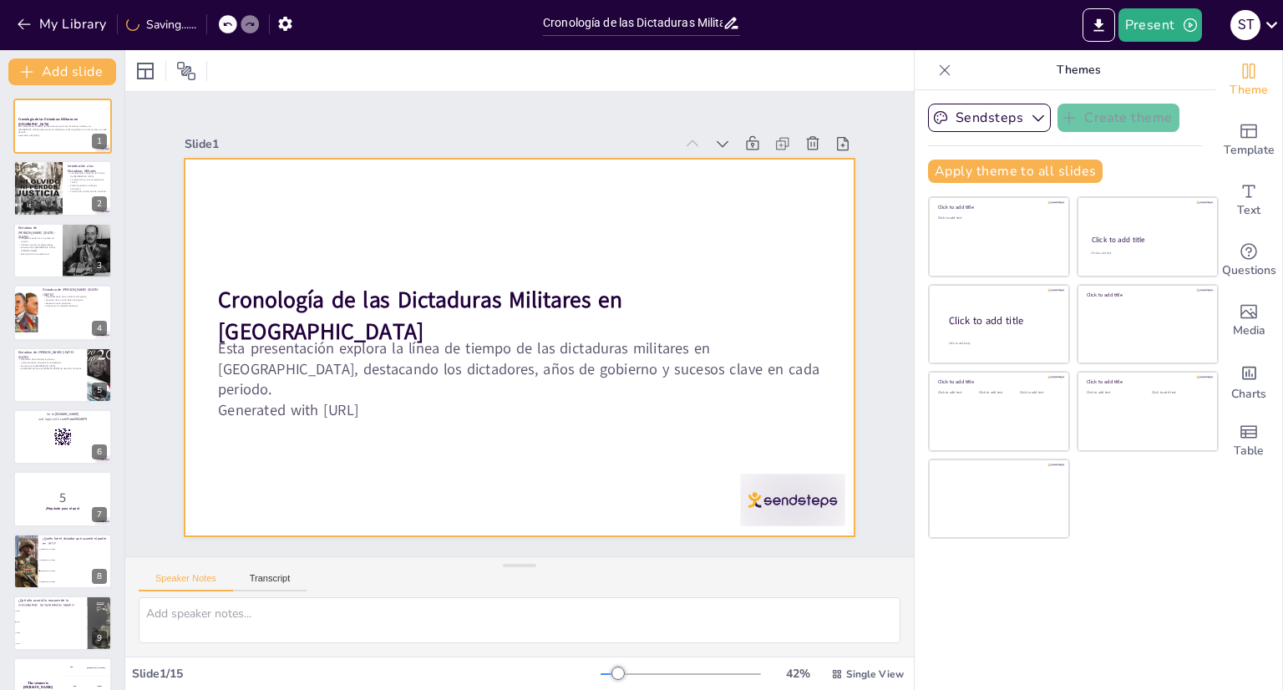
checkbox input "true"
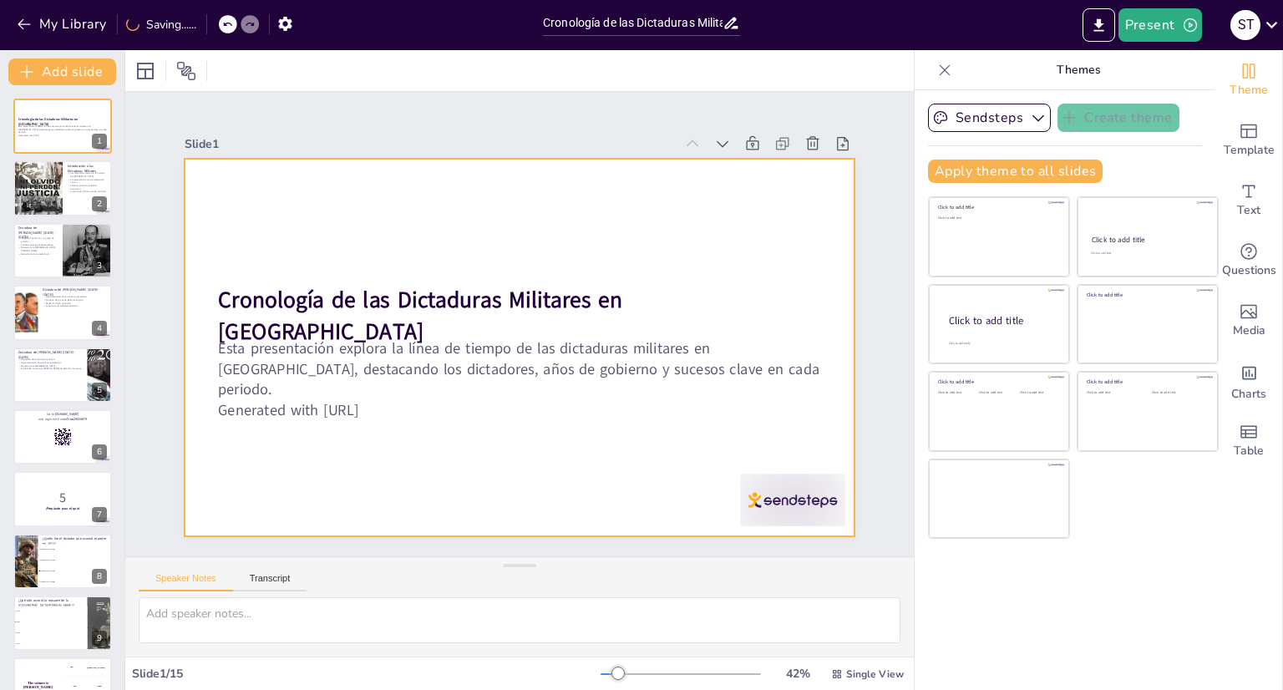
checkbox input "true"
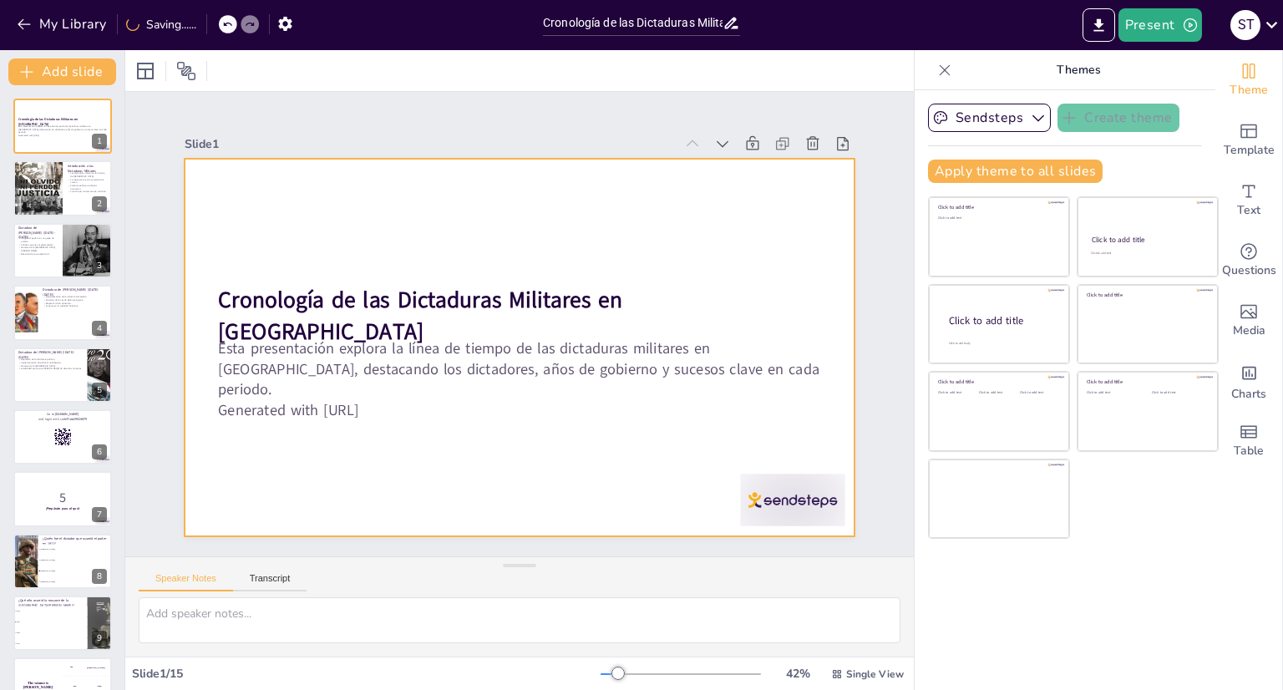
checkbox input "true"
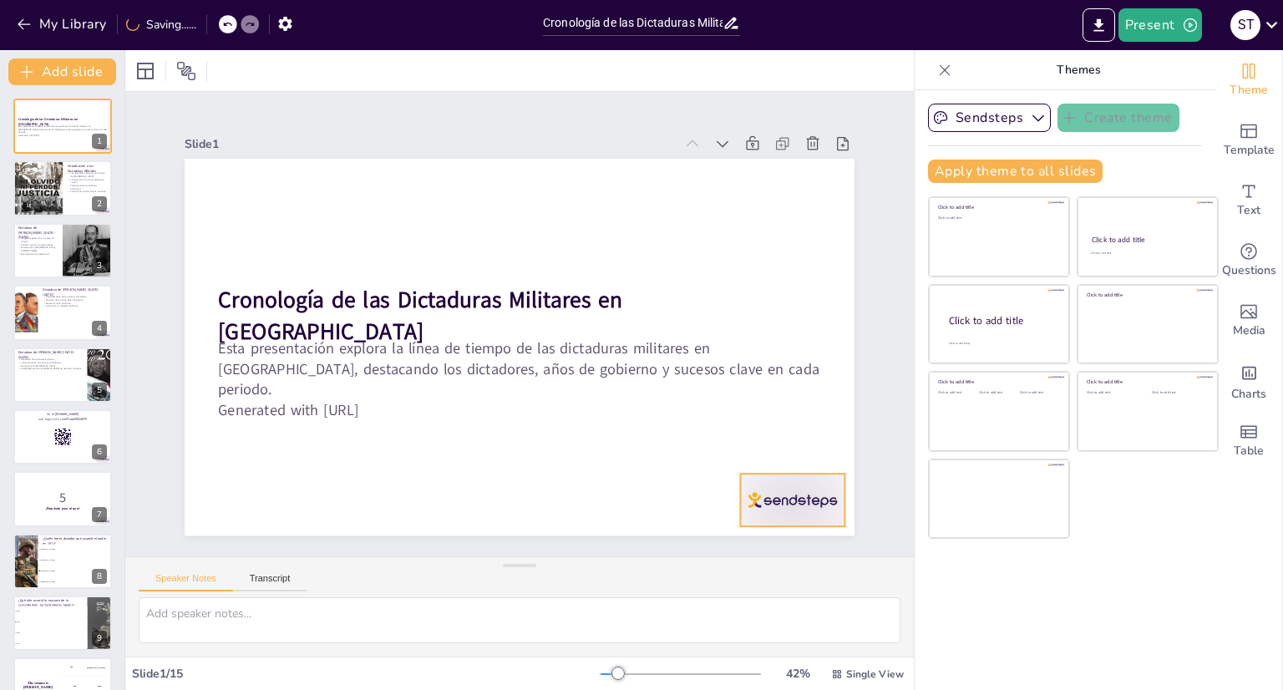
click at [769, 496] on div at bounding box center [772, 527] width 109 height 63
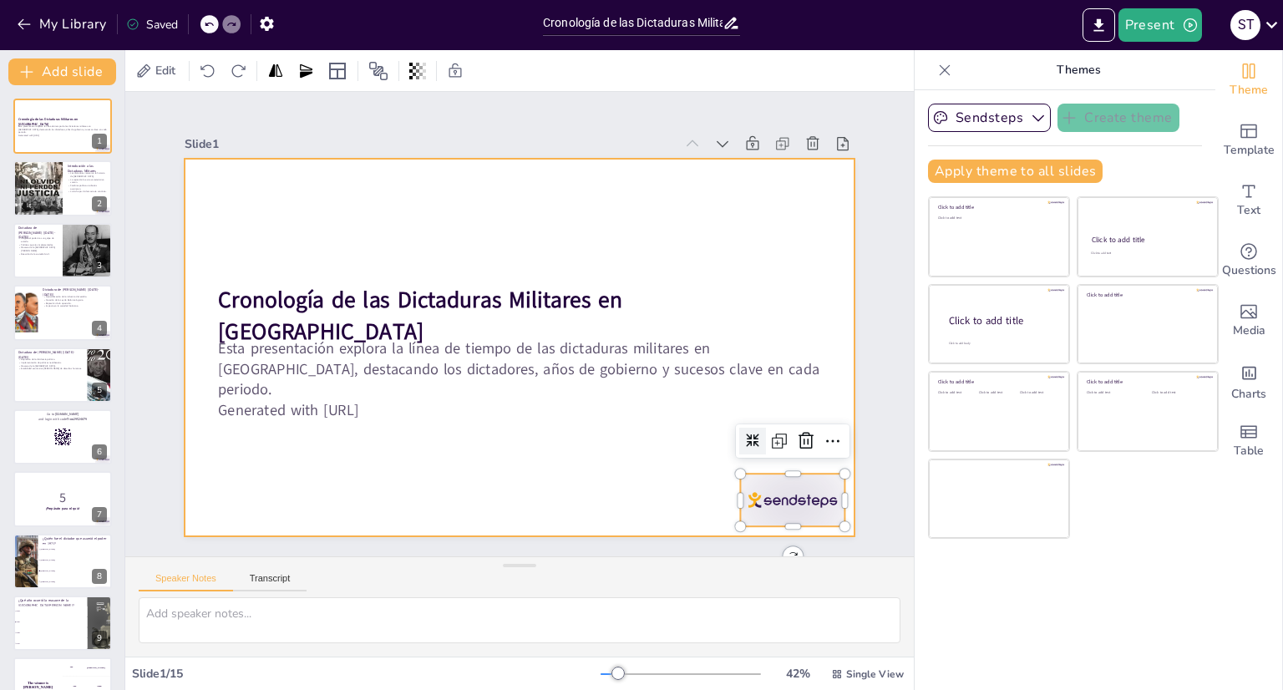
click at [529, 449] on div at bounding box center [514, 347] width 733 height 508
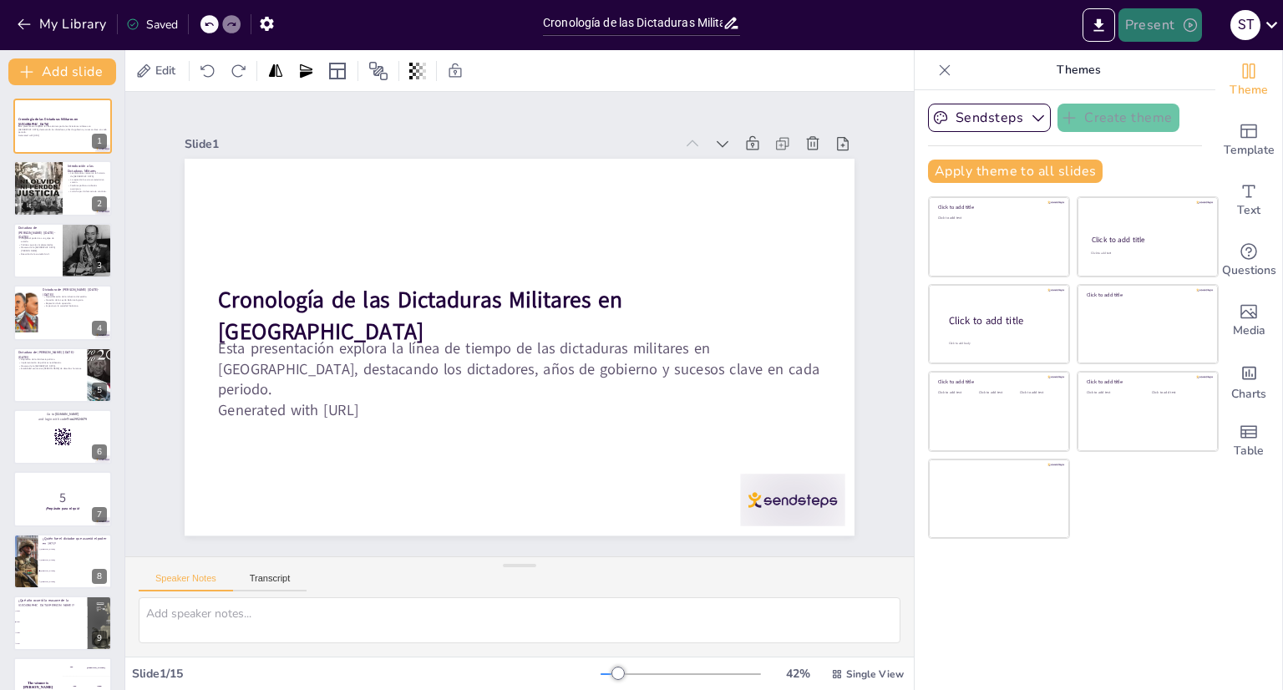
click at [1143, 27] on button "Present" at bounding box center [1161, 24] width 84 height 33
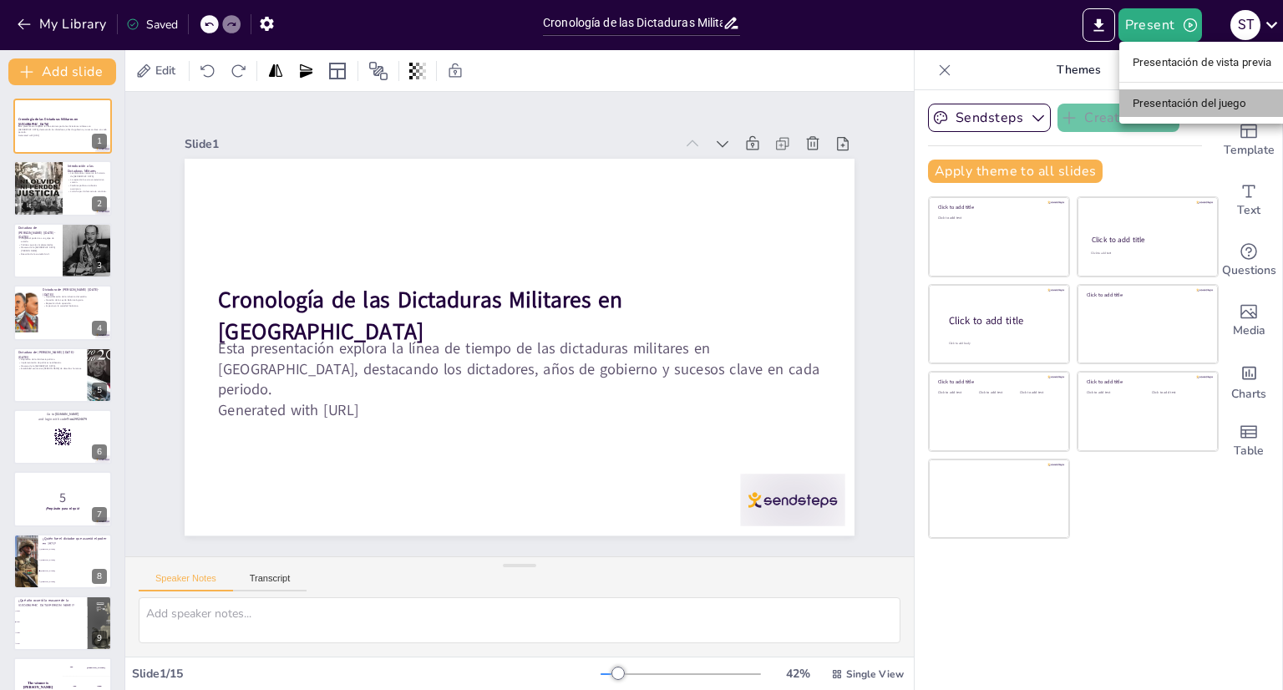
click at [1169, 109] on font "Presentación del juego" at bounding box center [1190, 103] width 114 height 13
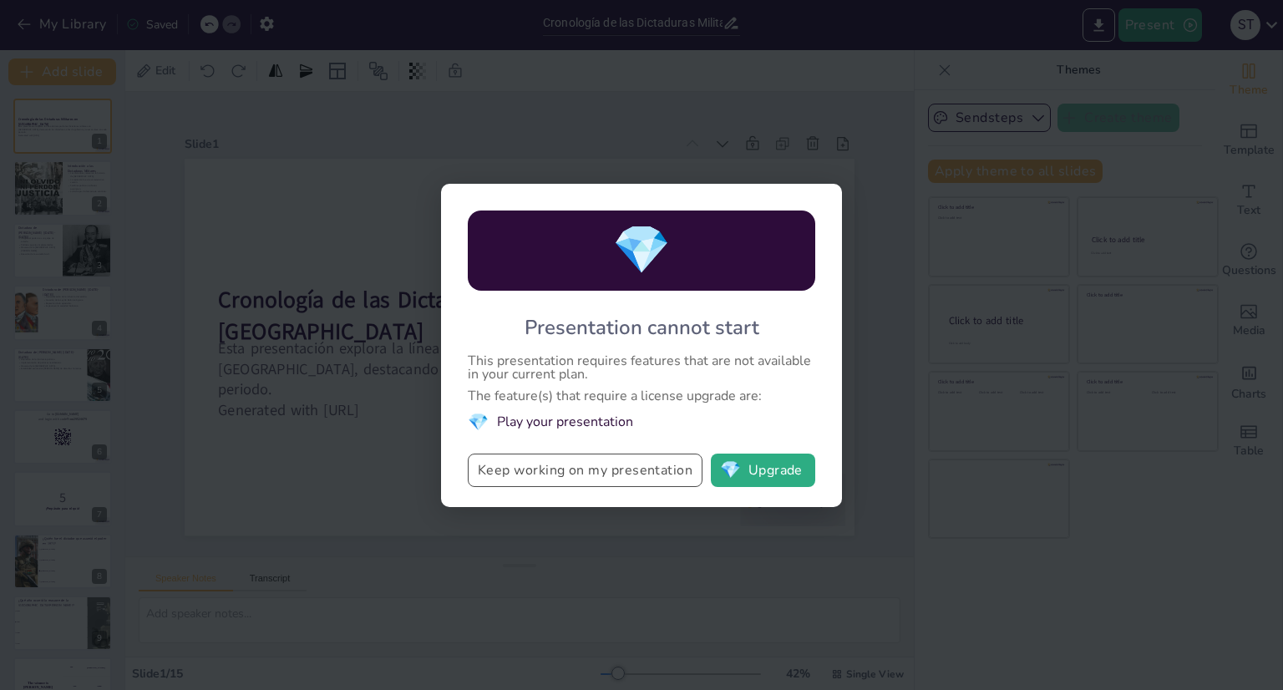
click at [652, 473] on button "Keep working on my presentation" at bounding box center [585, 470] width 235 height 33
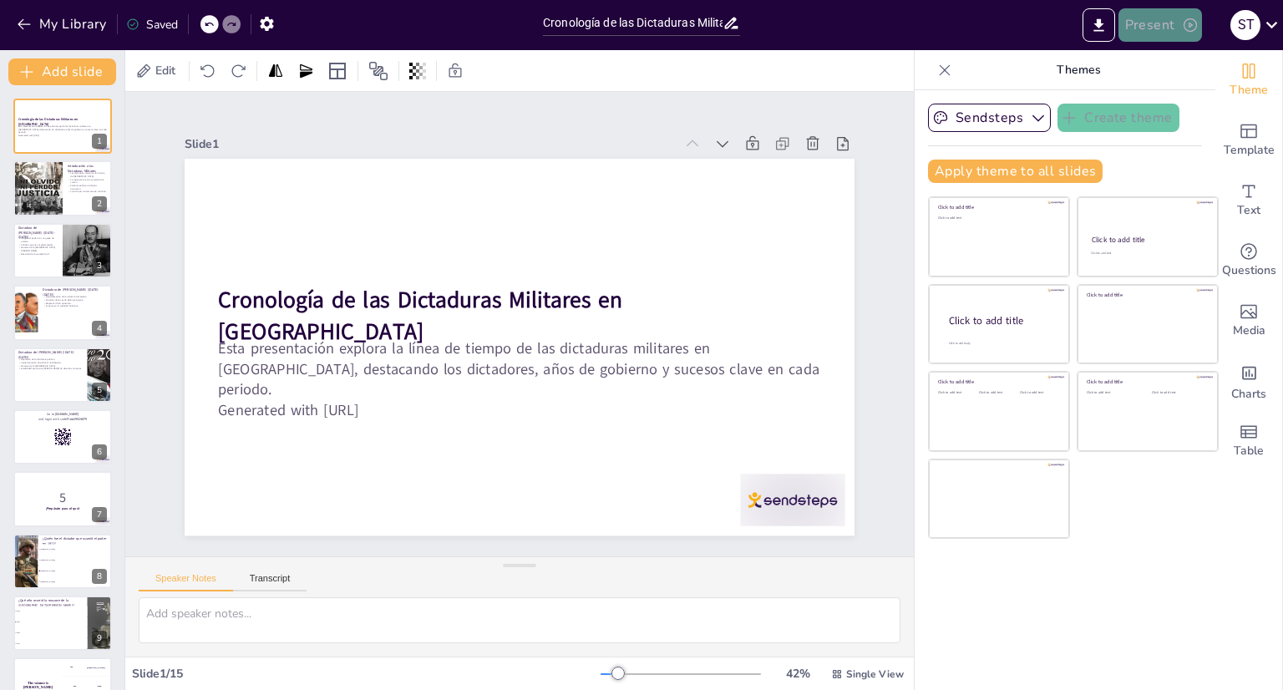
click at [1151, 38] on button "Present" at bounding box center [1161, 24] width 84 height 33
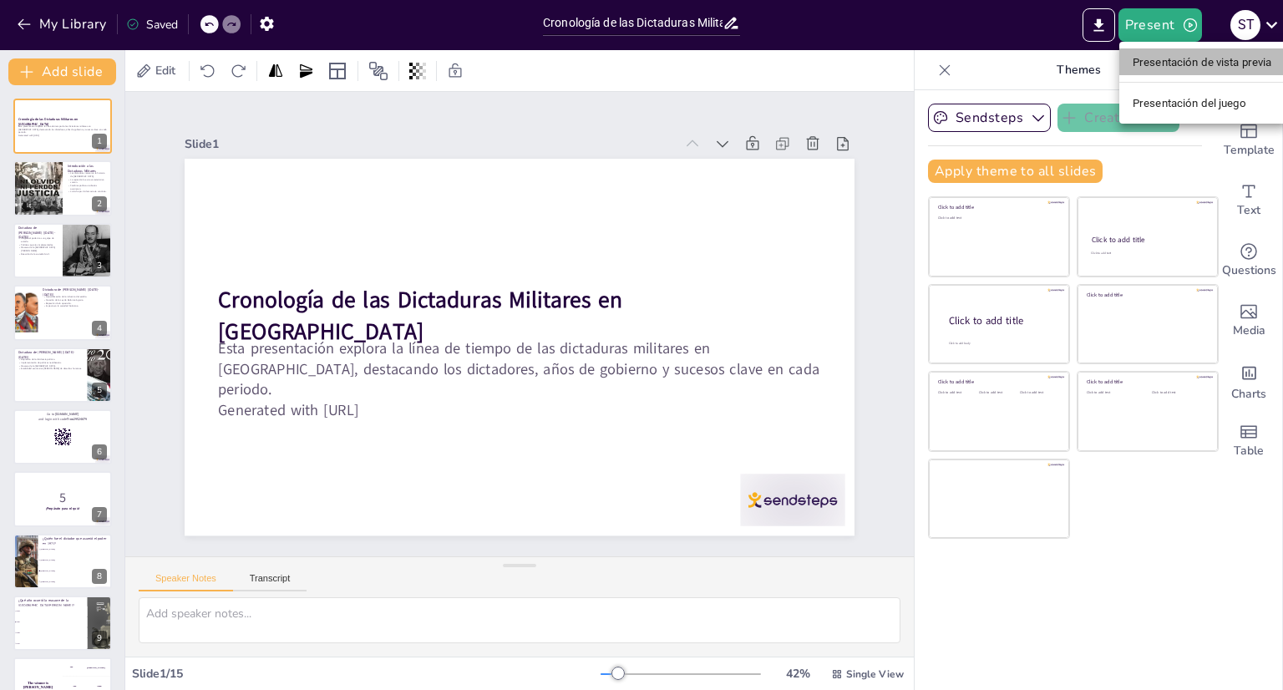
click at [1155, 53] on font "Presentación de vista previa" at bounding box center [1203, 61] width 140 height 17
